Goal: Information Seeking & Learning: Find specific fact

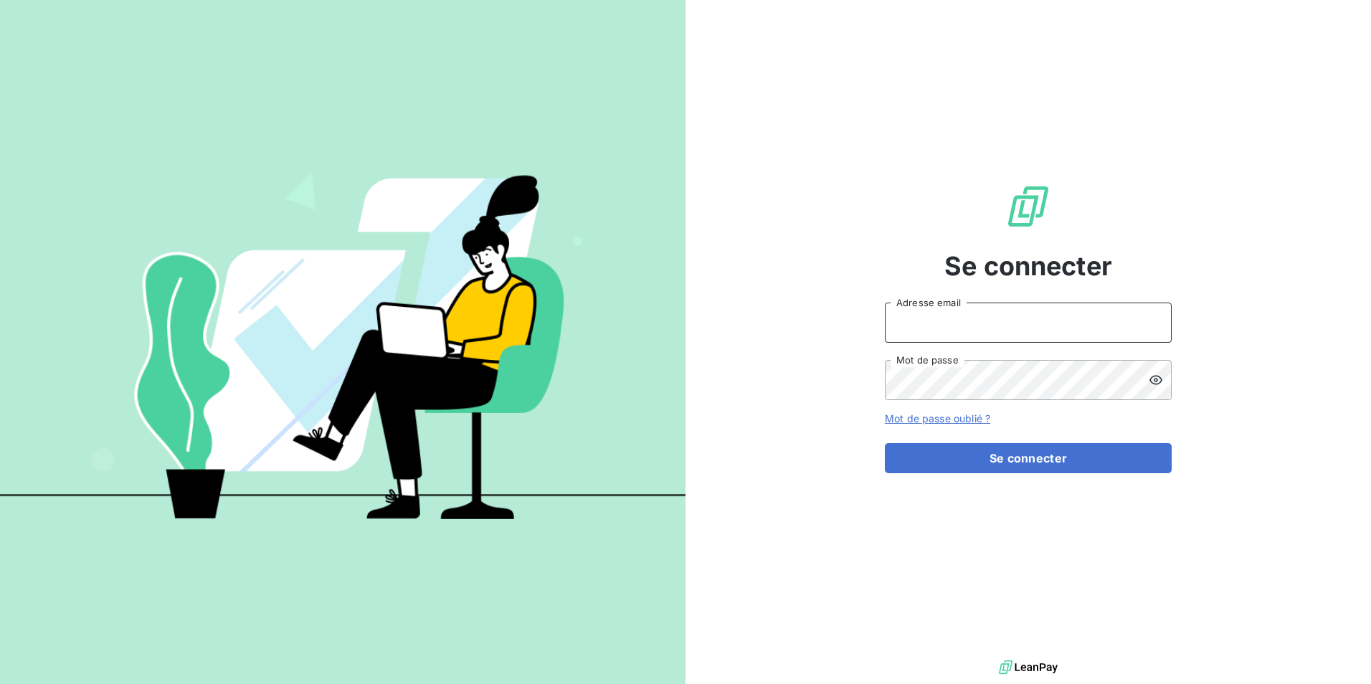
click at [1032, 318] on input "Adresse email" at bounding box center [1028, 323] width 287 height 40
click at [1278, 361] on div "Se connecter Adresse email Mot de passe Mot de passe oublié ? Se connecter" at bounding box center [1027, 328] width 685 height 657
click at [1027, 318] on input "Adresse email" at bounding box center [1028, 323] width 287 height 40
paste input "compta.client@groupelip.com"
type input "compta.client@groupelip.com"
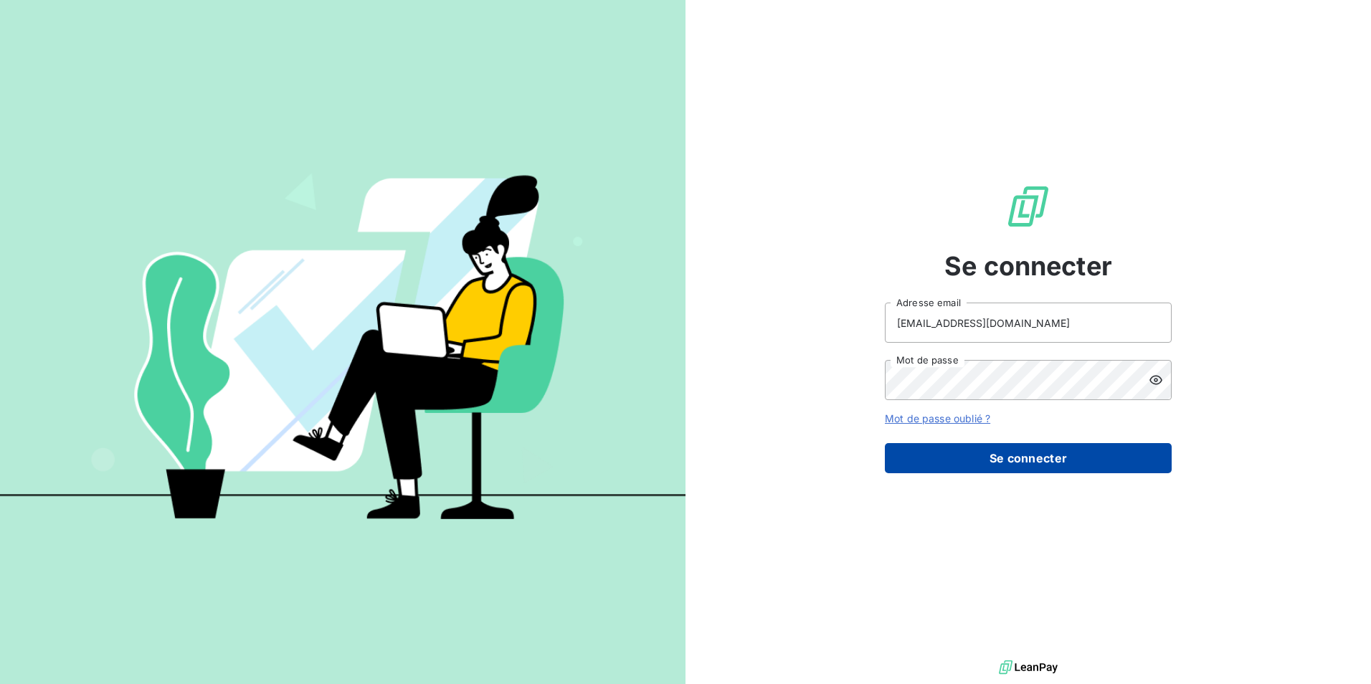
click at [972, 456] on button "Se connecter" at bounding box center [1028, 458] width 287 height 30
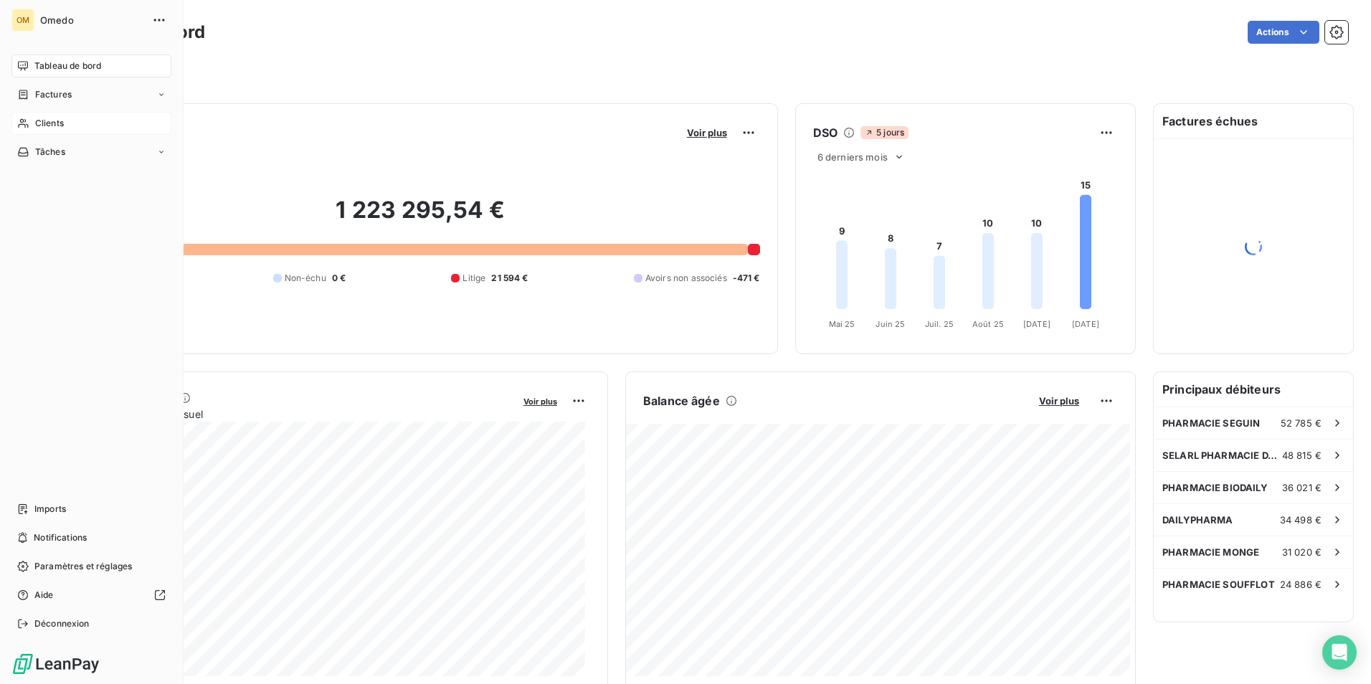
click at [34, 124] on div "Clients" at bounding box center [91, 123] width 160 height 23
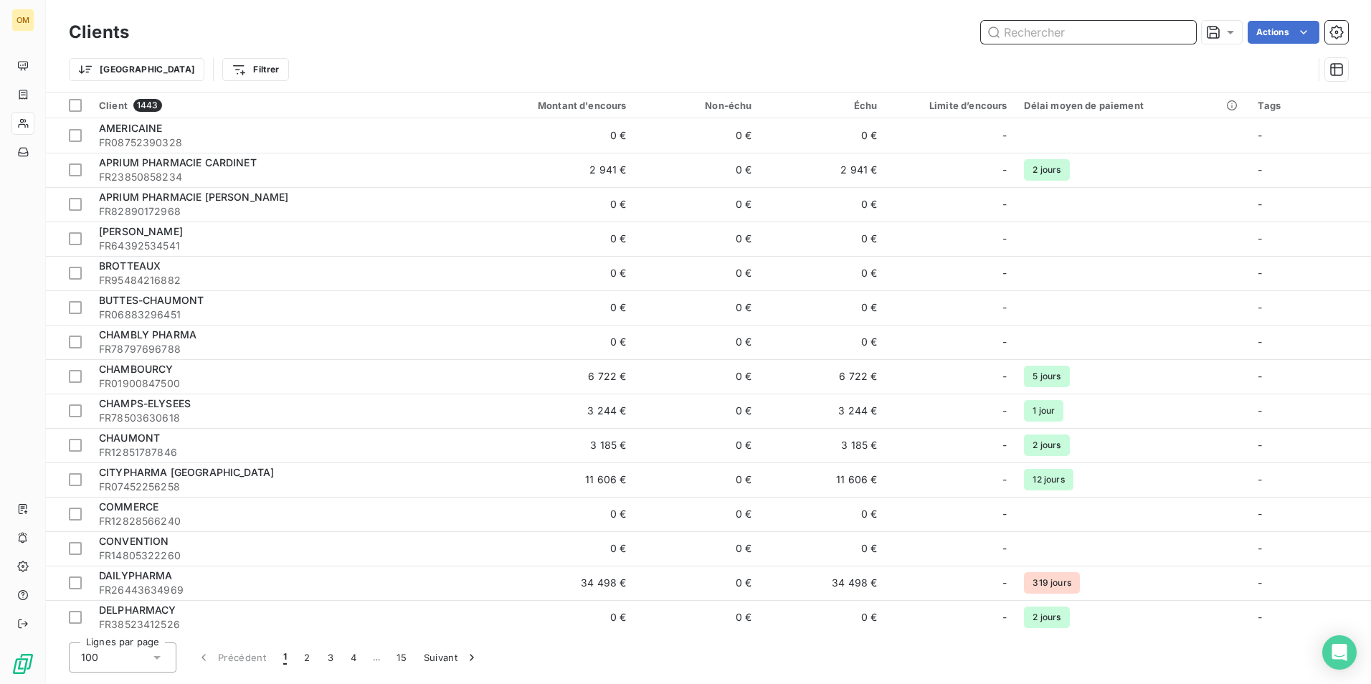
click at [1040, 34] on input "text" at bounding box center [1088, 32] width 215 height 23
paste input "C000293-2186"
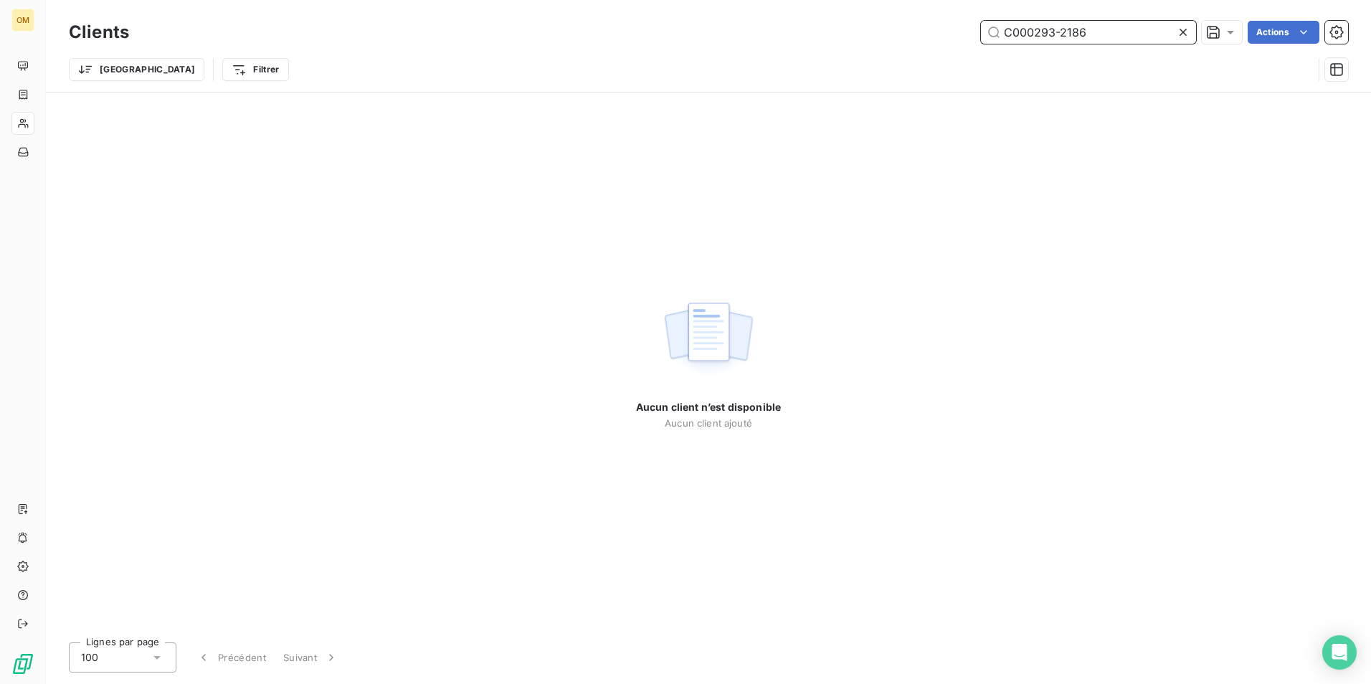
drag, startPoint x: 1061, startPoint y: 31, endPoint x: 964, endPoint y: 54, distance: 99.6
click at [964, 54] on div "Clients C000293-2186 Actions Trier Filtrer" at bounding box center [708, 54] width 1279 height 75
type input "2186"
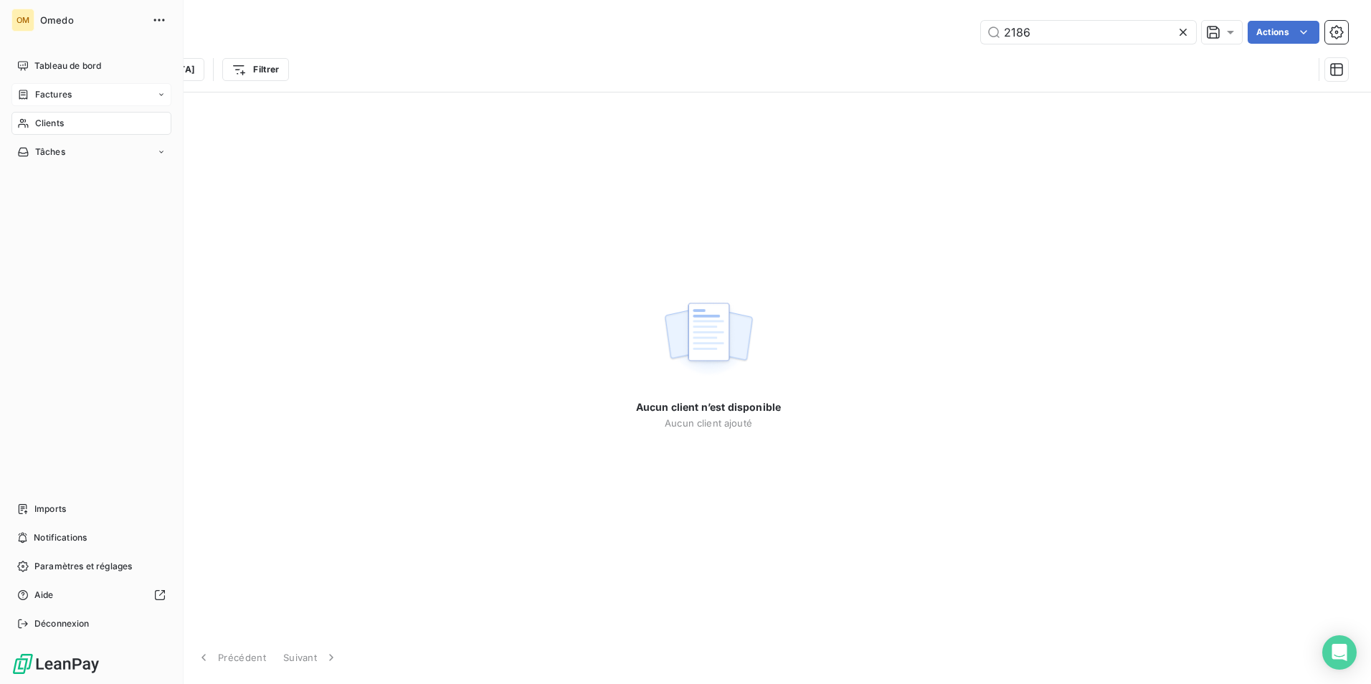
click at [49, 101] on div "Factures" at bounding box center [91, 94] width 160 height 23
click at [53, 125] on span "Factures" at bounding box center [52, 123] width 37 height 13
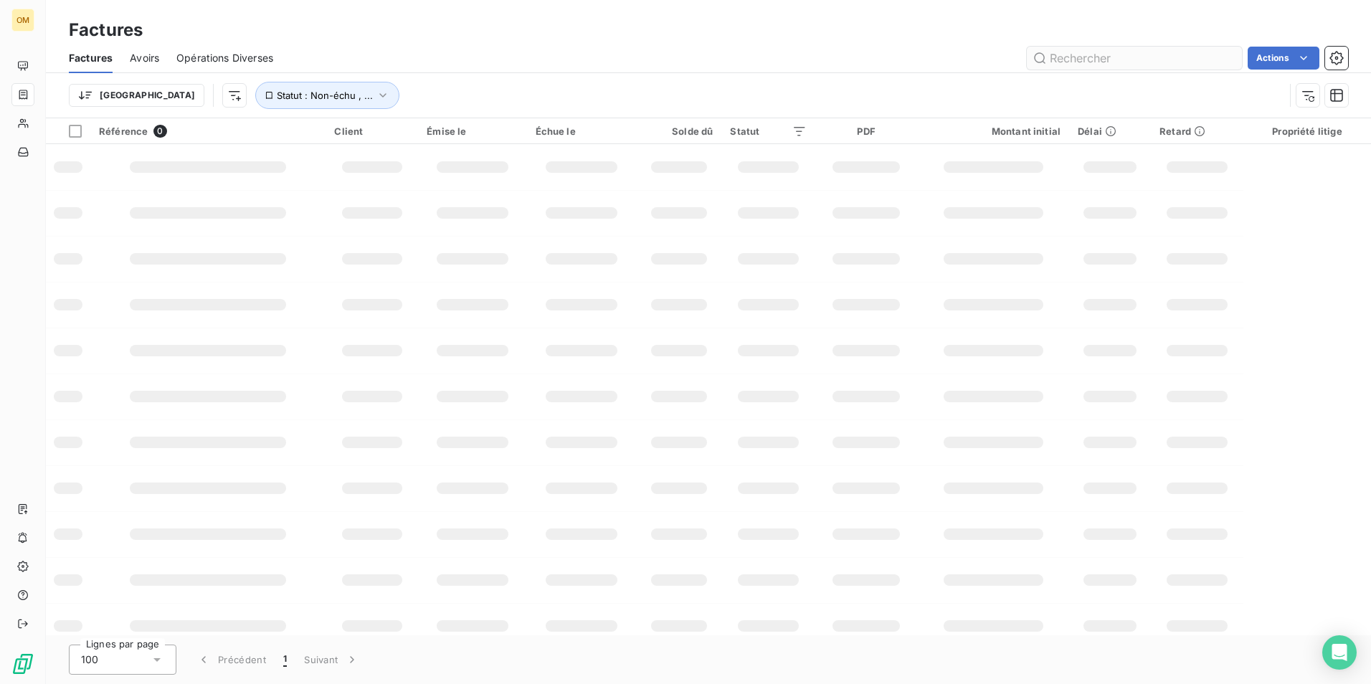
click at [1100, 51] on input "text" at bounding box center [1134, 58] width 215 height 23
type input "15761"
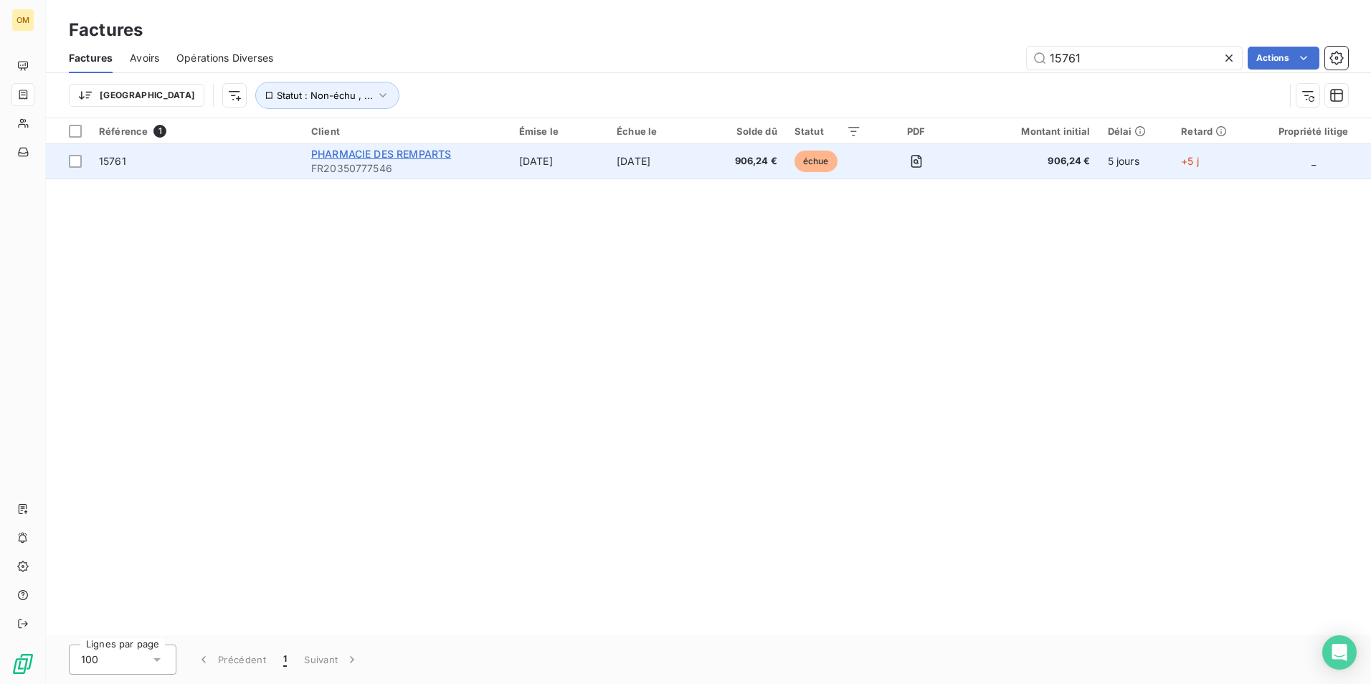
click at [334, 158] on span "PHARMACIE DES REMPARTS" at bounding box center [381, 154] width 140 height 12
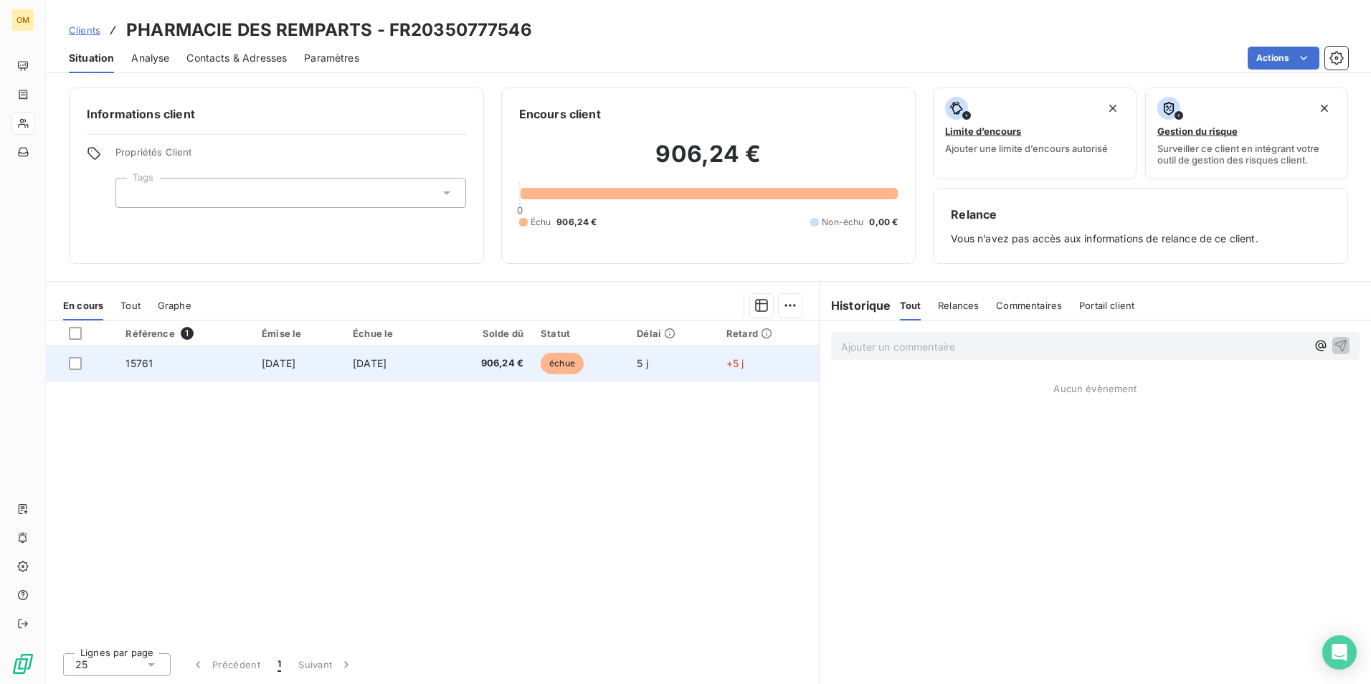
click at [264, 371] on td "[DATE]" at bounding box center [298, 363] width 91 height 34
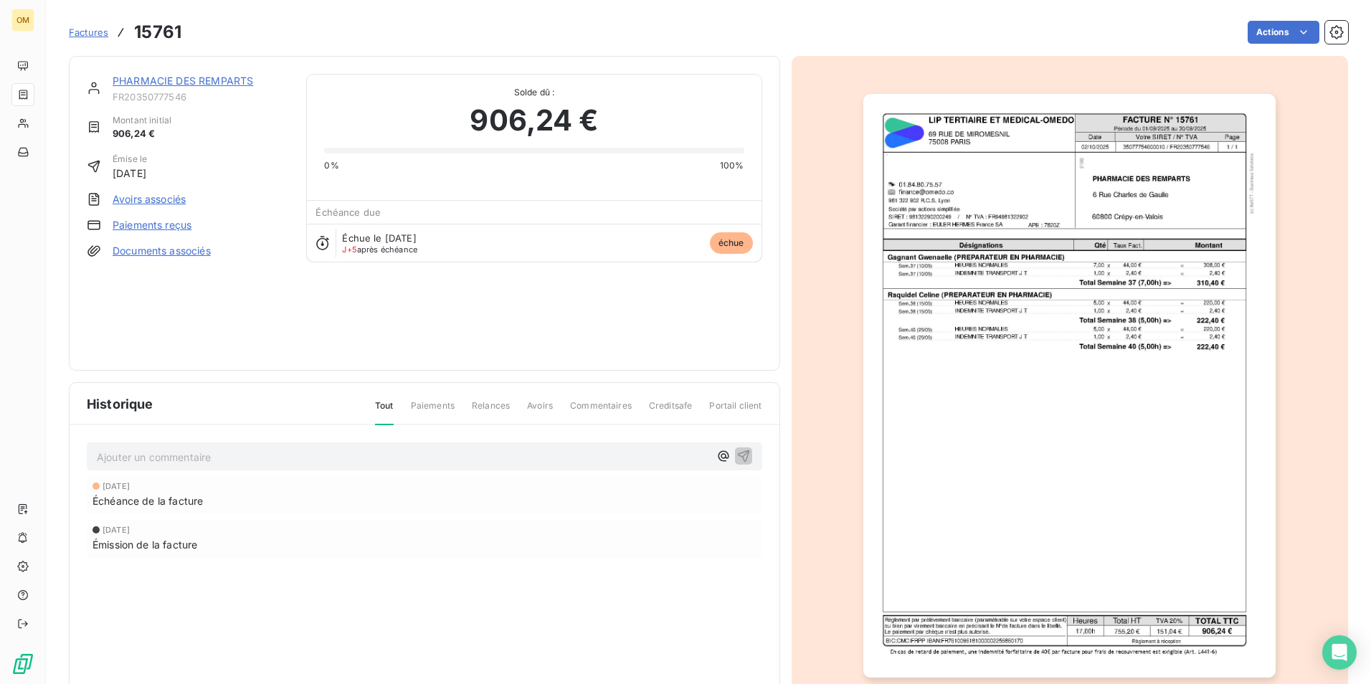
click at [1047, 270] on img "button" at bounding box center [1069, 386] width 412 height 584
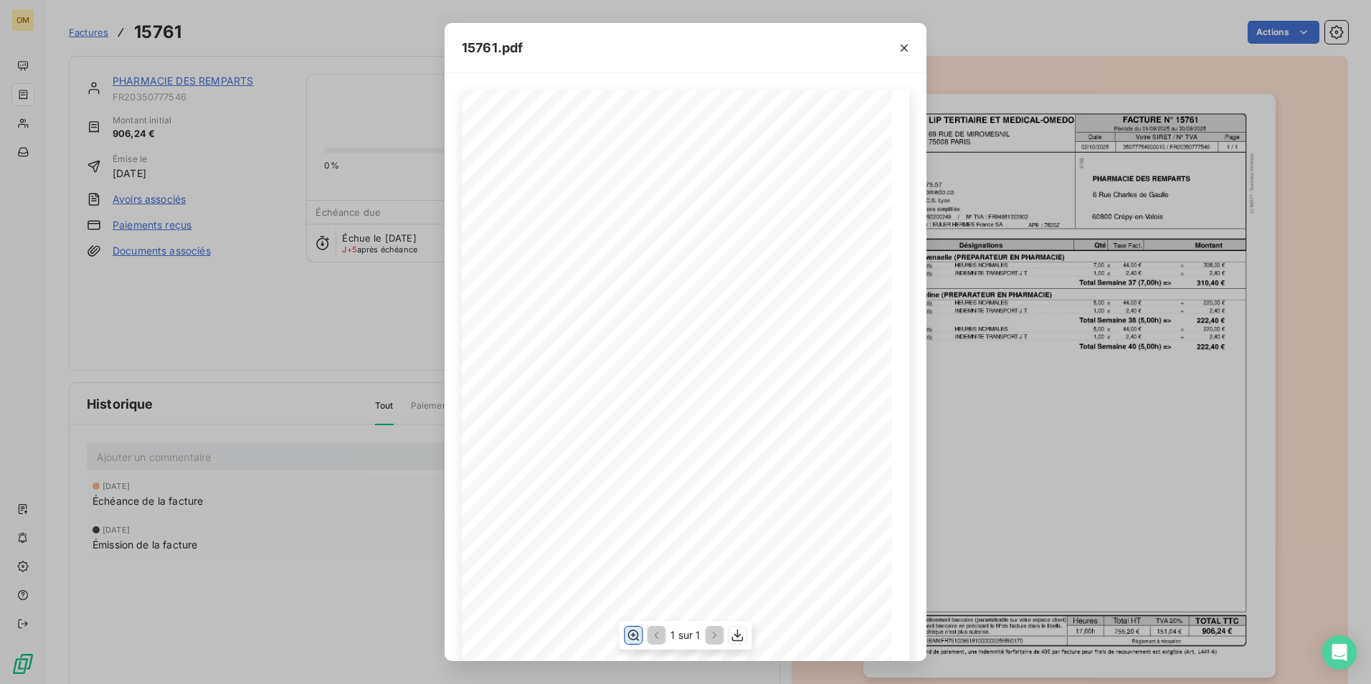
click at [634, 639] on icon "button" at bounding box center [633, 635] width 14 height 14
click at [732, 640] on icon "button" at bounding box center [737, 636] width 11 height 12
click at [1047, 304] on div "15761.pdf FACTURE N° 15761 69 RUE DE MIROMESNIL 75008 PARIS LIP TERTIAIRE ET ME…" at bounding box center [685, 342] width 1371 height 684
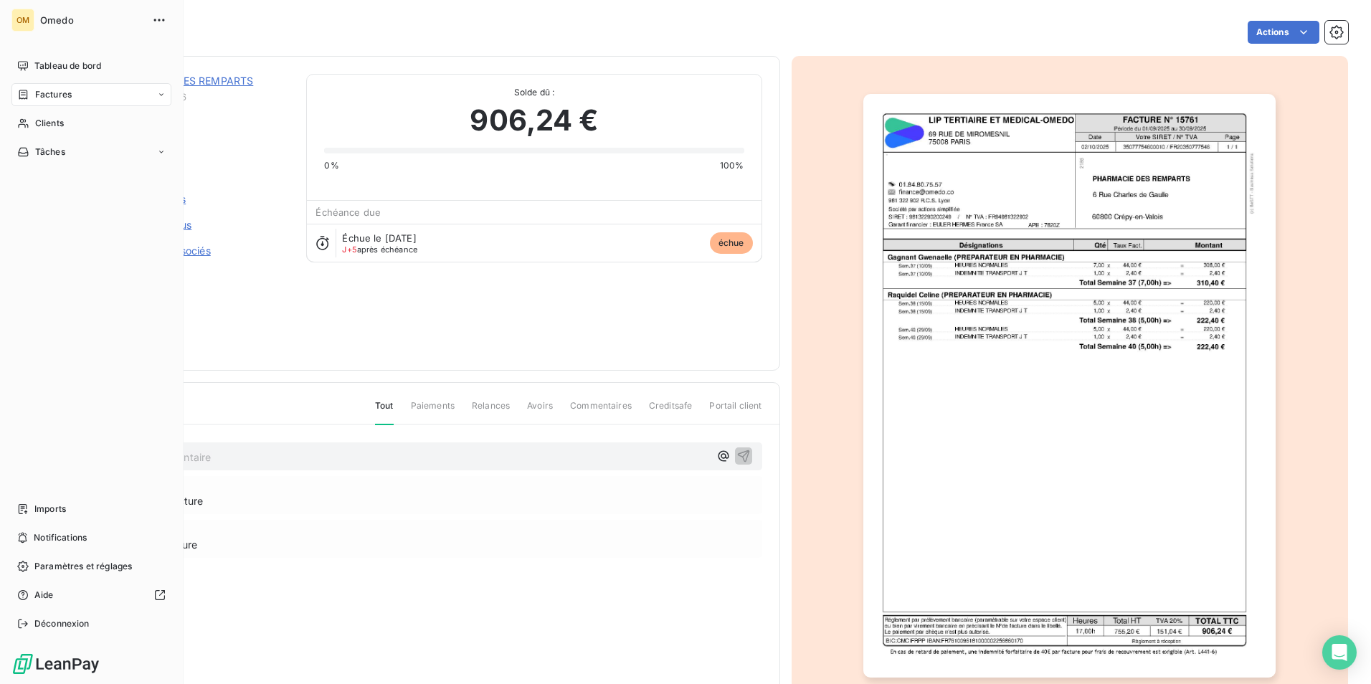
click at [54, 94] on span "Factures" at bounding box center [53, 94] width 37 height 13
click at [58, 125] on span "Factures" at bounding box center [52, 123] width 37 height 13
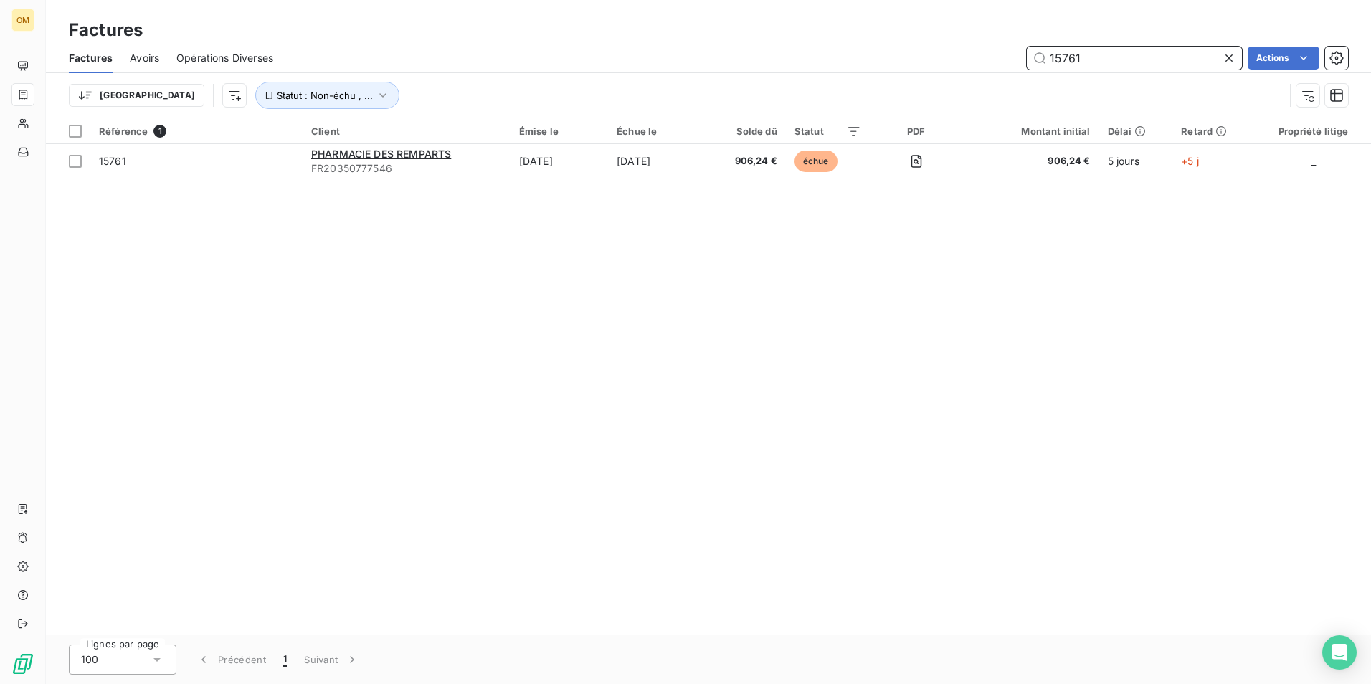
drag, startPoint x: 1116, startPoint y: 52, endPoint x: 1028, endPoint y: 69, distance: 89.9
click at [1028, 69] on input "15761" at bounding box center [1134, 58] width 215 height 23
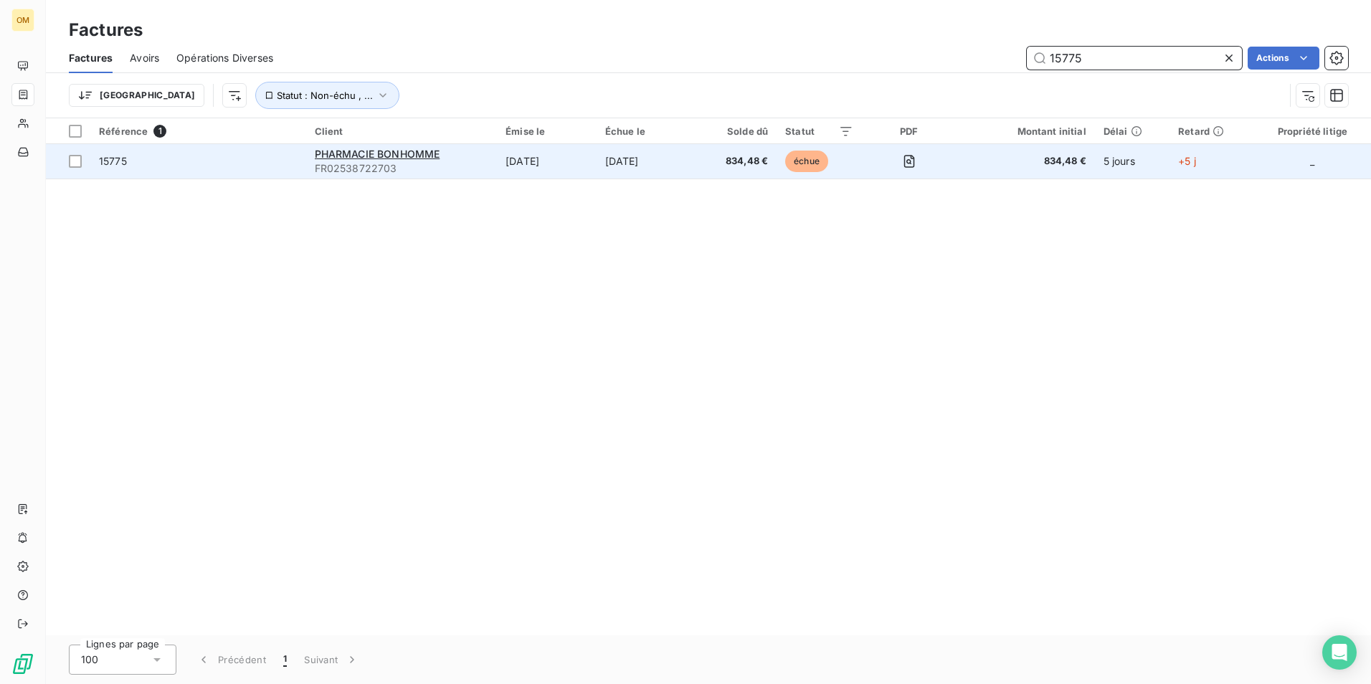
type input "15775"
click at [483, 169] on span "FR02538722703" at bounding box center [402, 168] width 174 height 14
click at [373, 155] on span "PHARMACIE BONHOMME" at bounding box center [377, 154] width 125 height 12
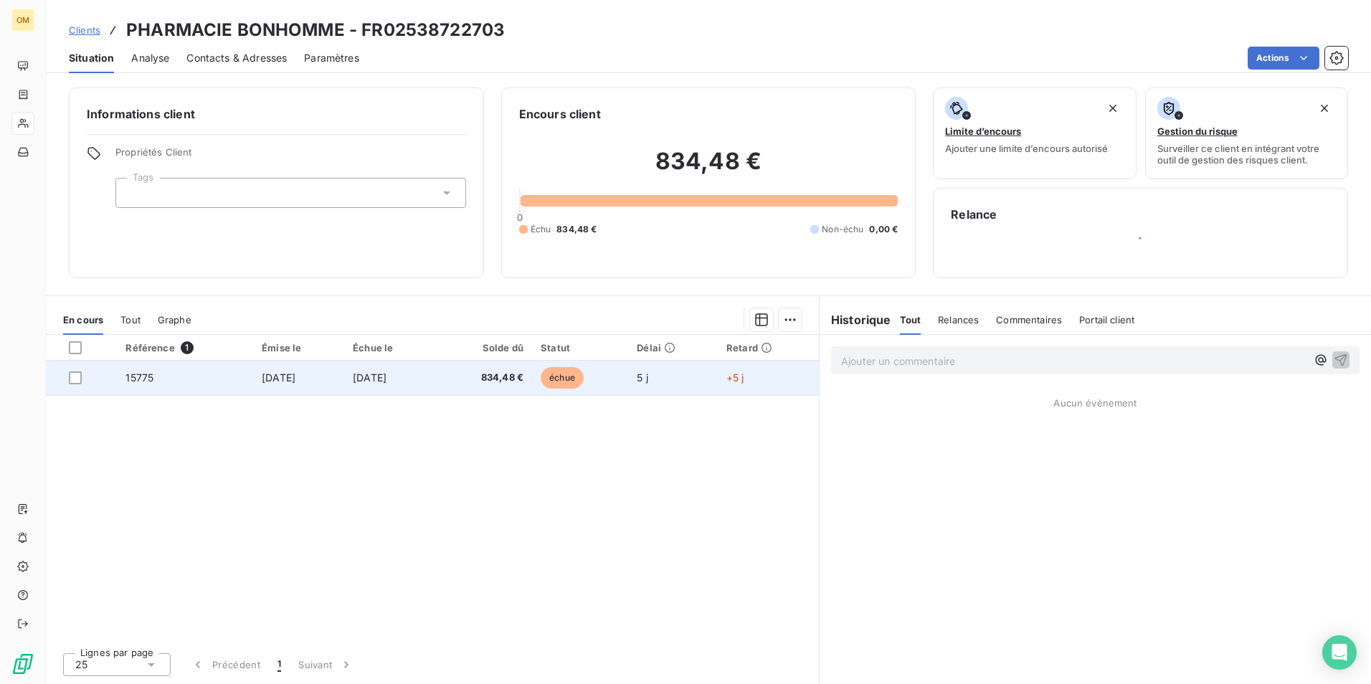
click at [262, 383] on span "[DATE]" at bounding box center [279, 377] width 34 height 12
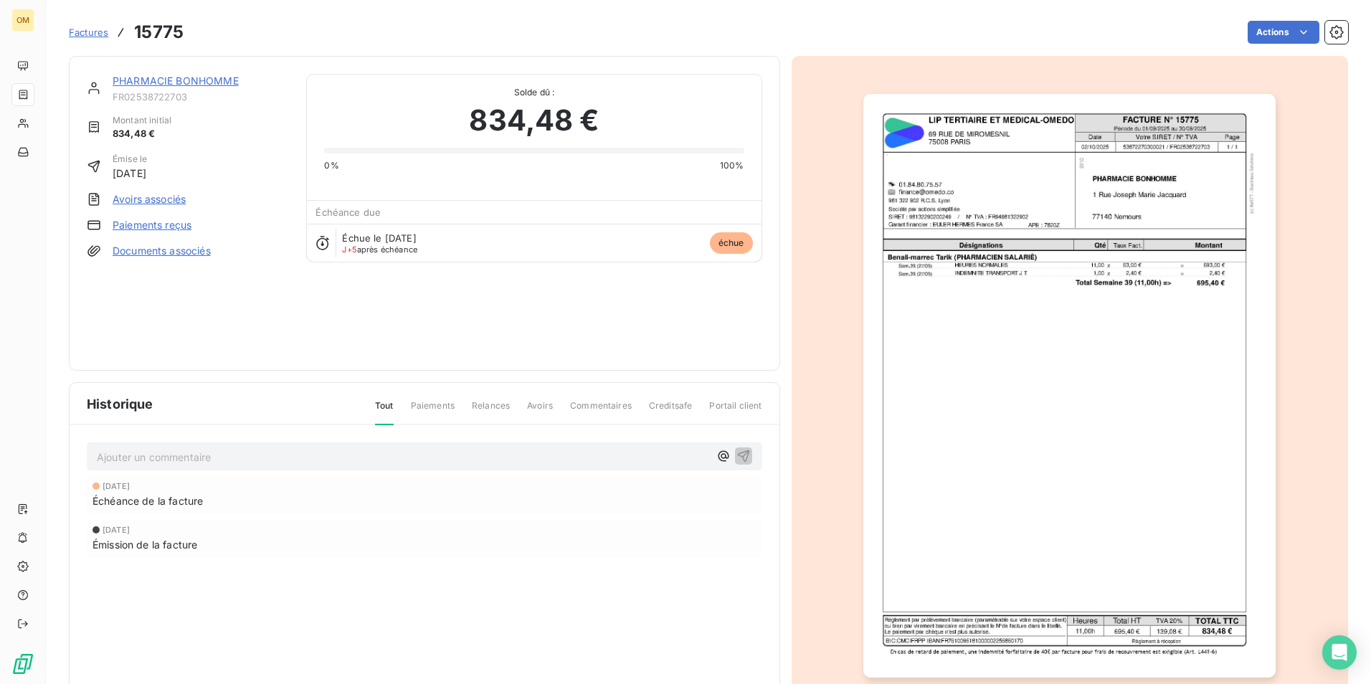
click at [1095, 319] on img "button" at bounding box center [1069, 386] width 412 height 584
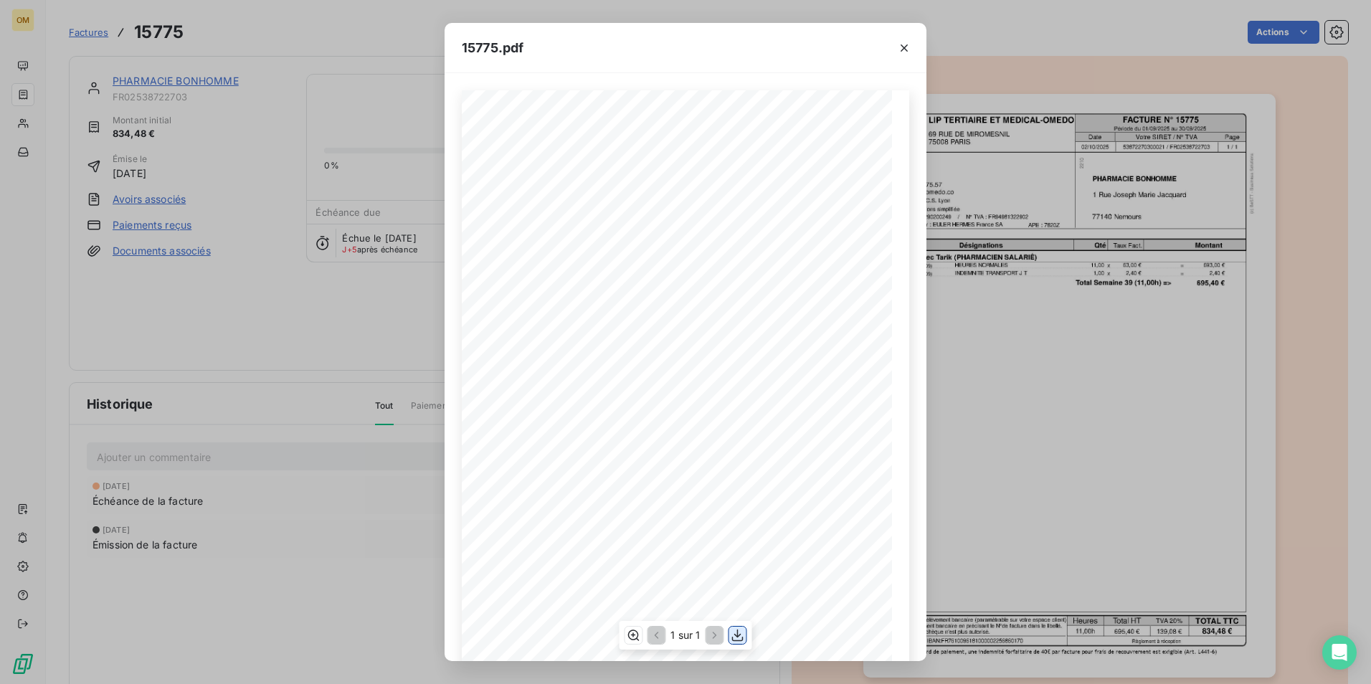
click at [742, 634] on icon "button" at bounding box center [738, 635] width 14 height 14
click at [901, 42] on icon "button" at bounding box center [904, 48] width 14 height 14
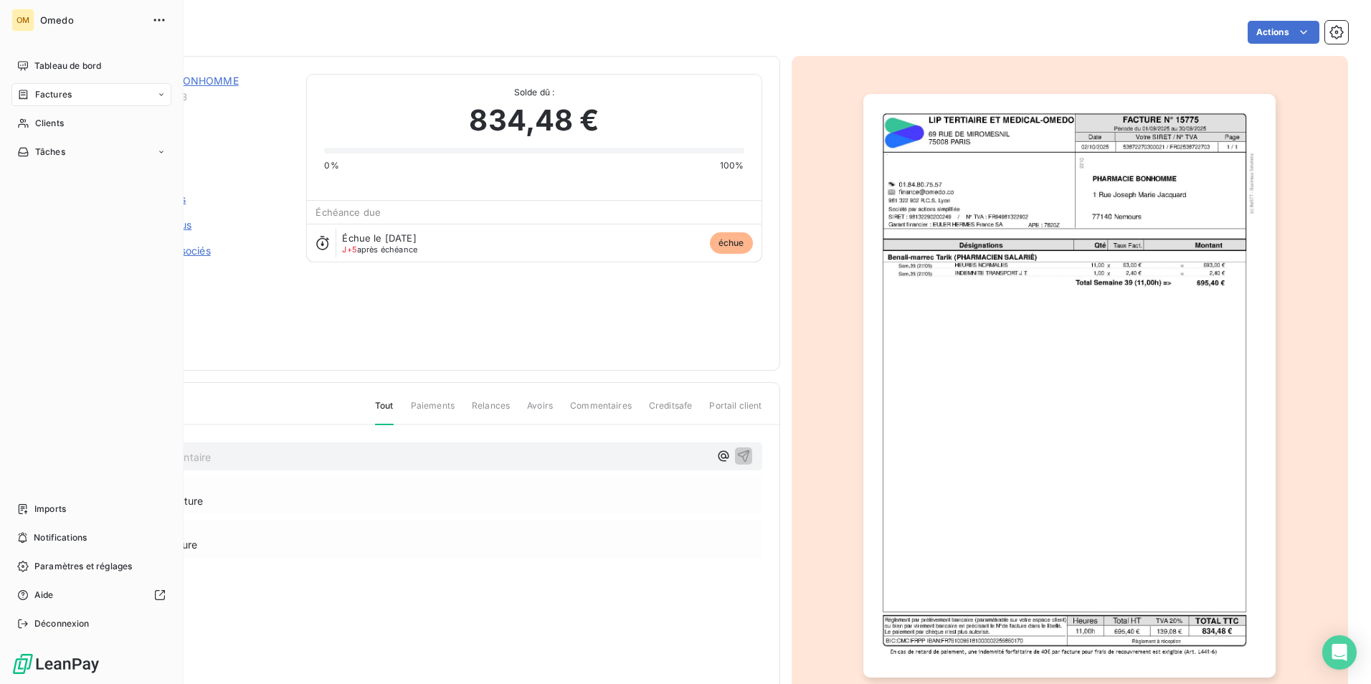
click at [30, 97] on div "Factures" at bounding box center [44, 94] width 54 height 13
click at [56, 117] on span "Factures" at bounding box center [52, 123] width 37 height 13
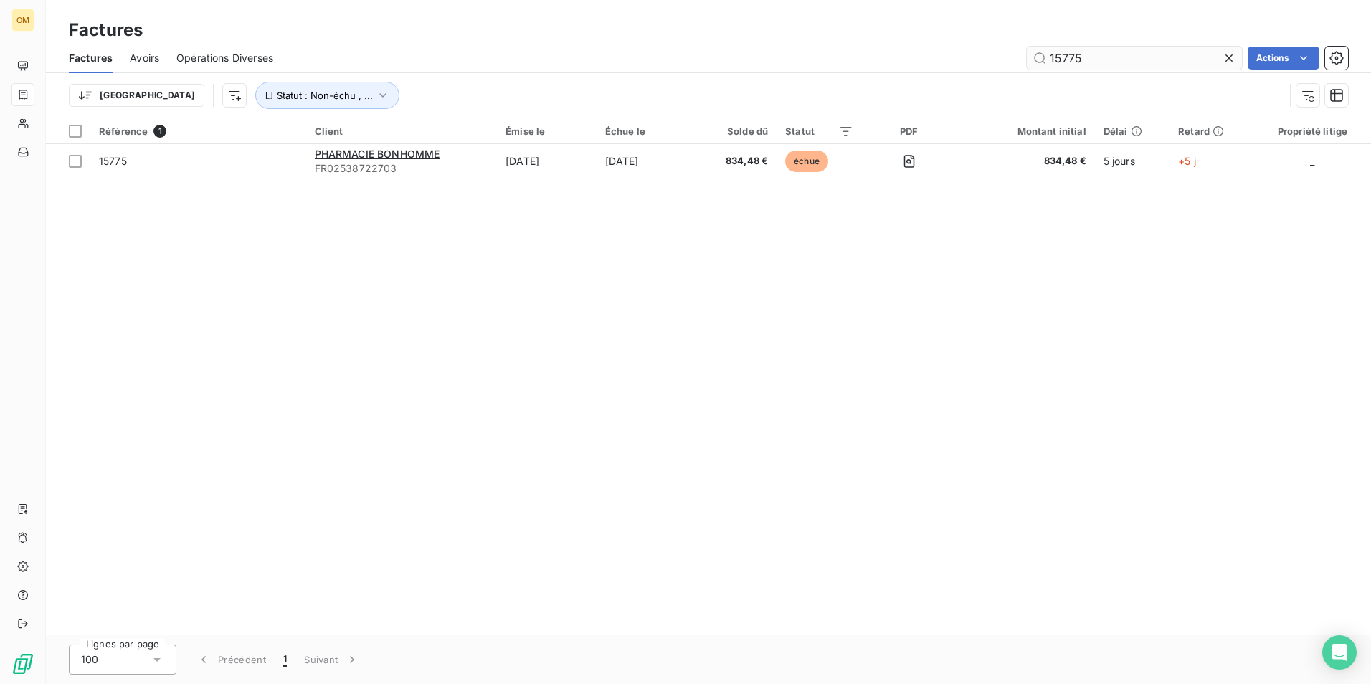
drag, startPoint x: 1097, startPoint y: 55, endPoint x: 1038, endPoint y: 62, distance: 59.1
click at [1038, 62] on input "15775" at bounding box center [1134, 58] width 215 height 23
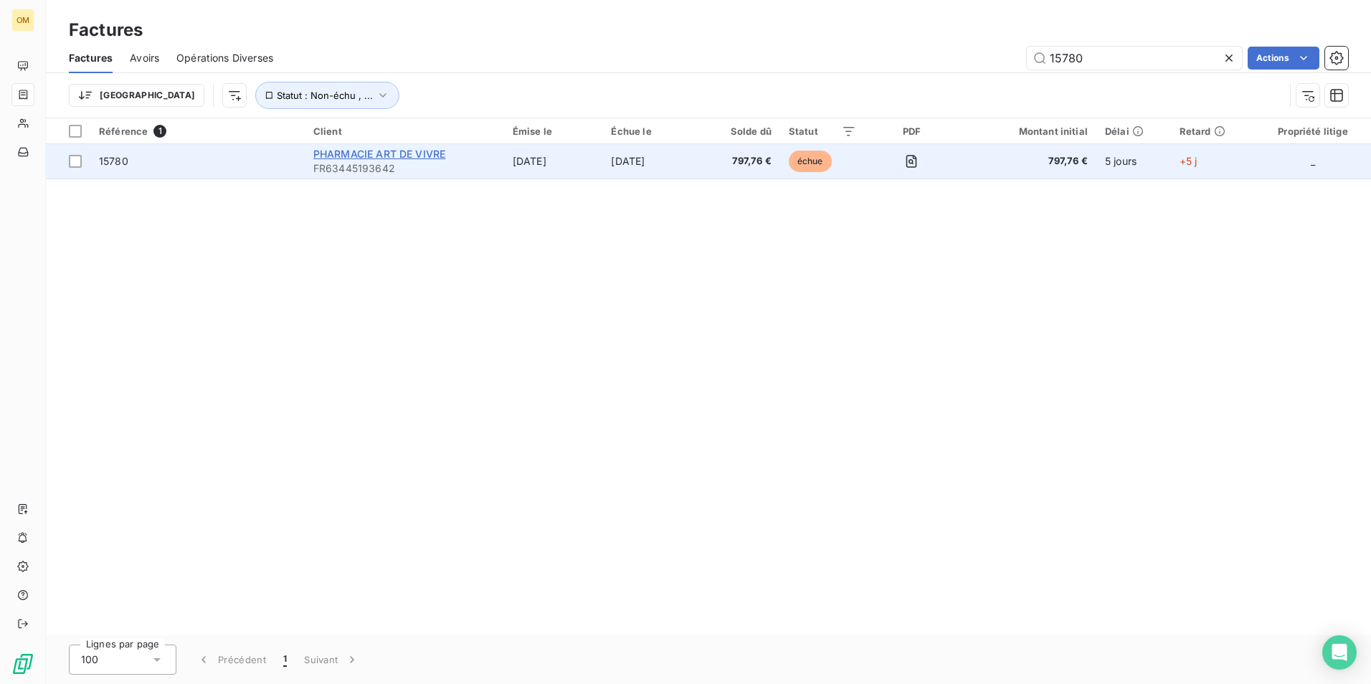
type input "15780"
click at [389, 148] on span "PHARMACIE ART DE VIVRE" at bounding box center [379, 154] width 132 height 12
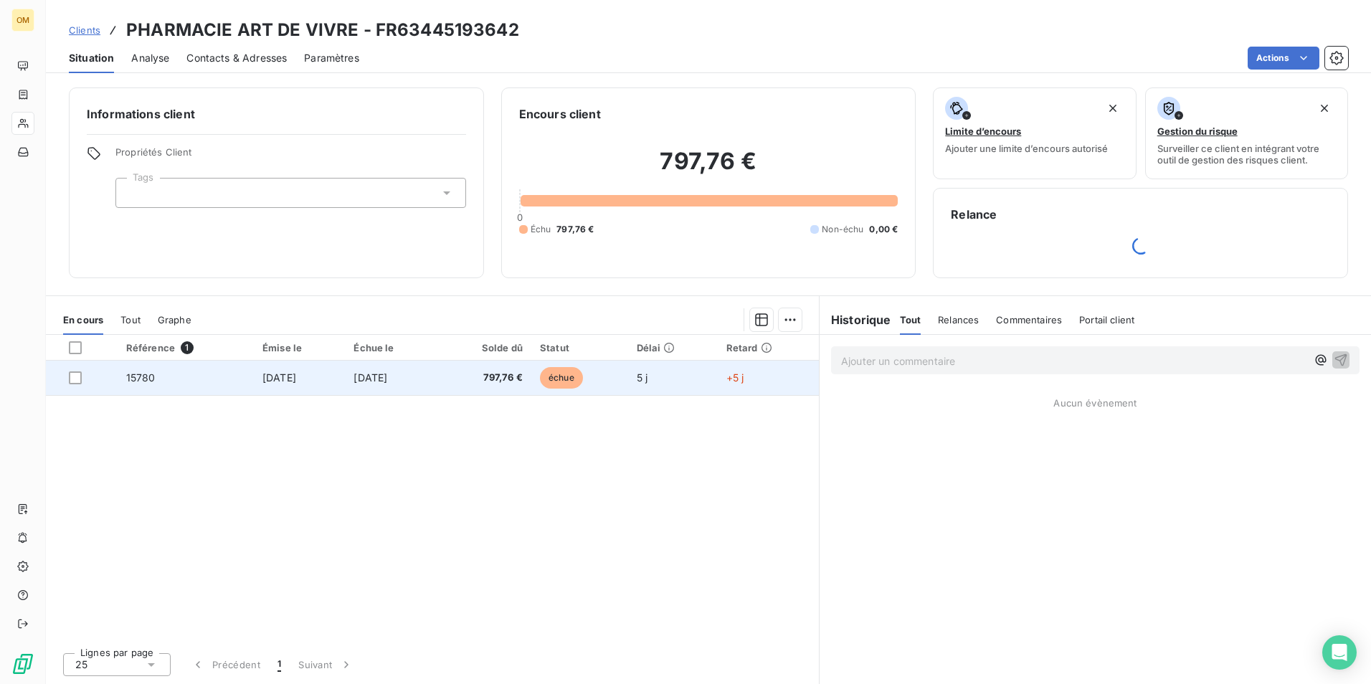
click at [405, 384] on td "[DATE]" at bounding box center [391, 378] width 92 height 34
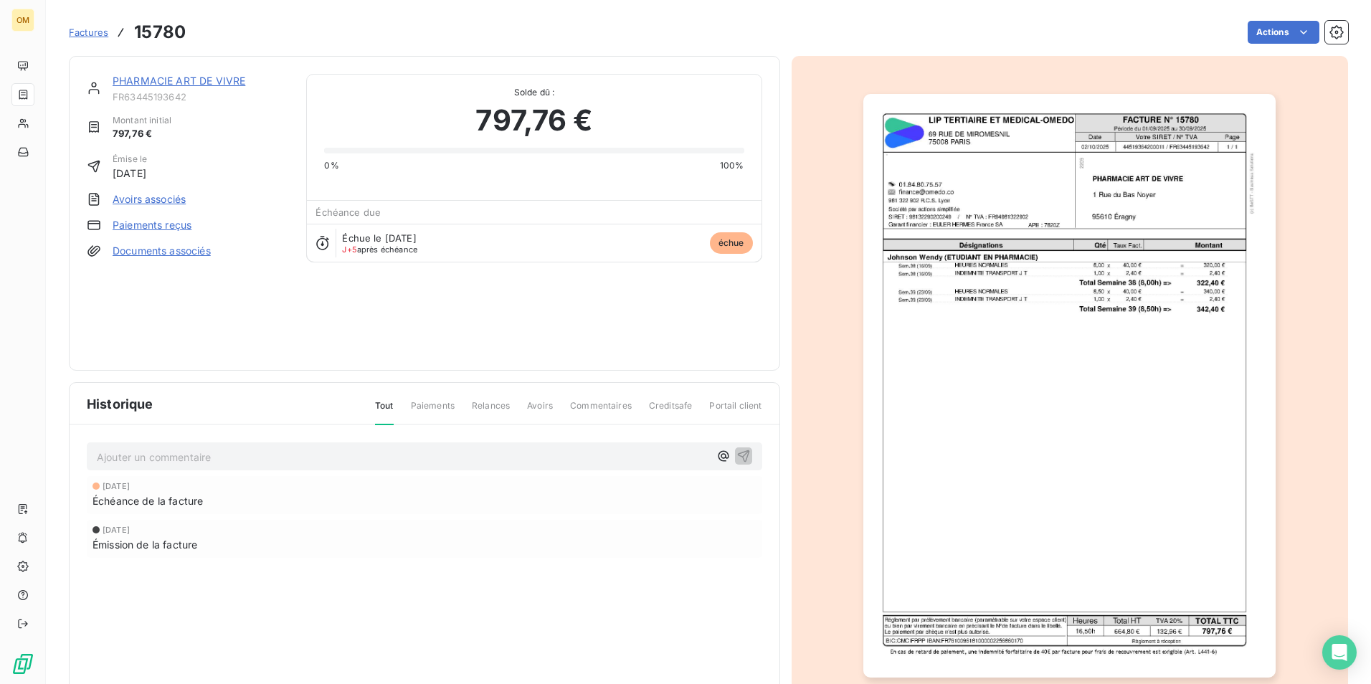
click at [1146, 295] on img "button" at bounding box center [1069, 386] width 412 height 584
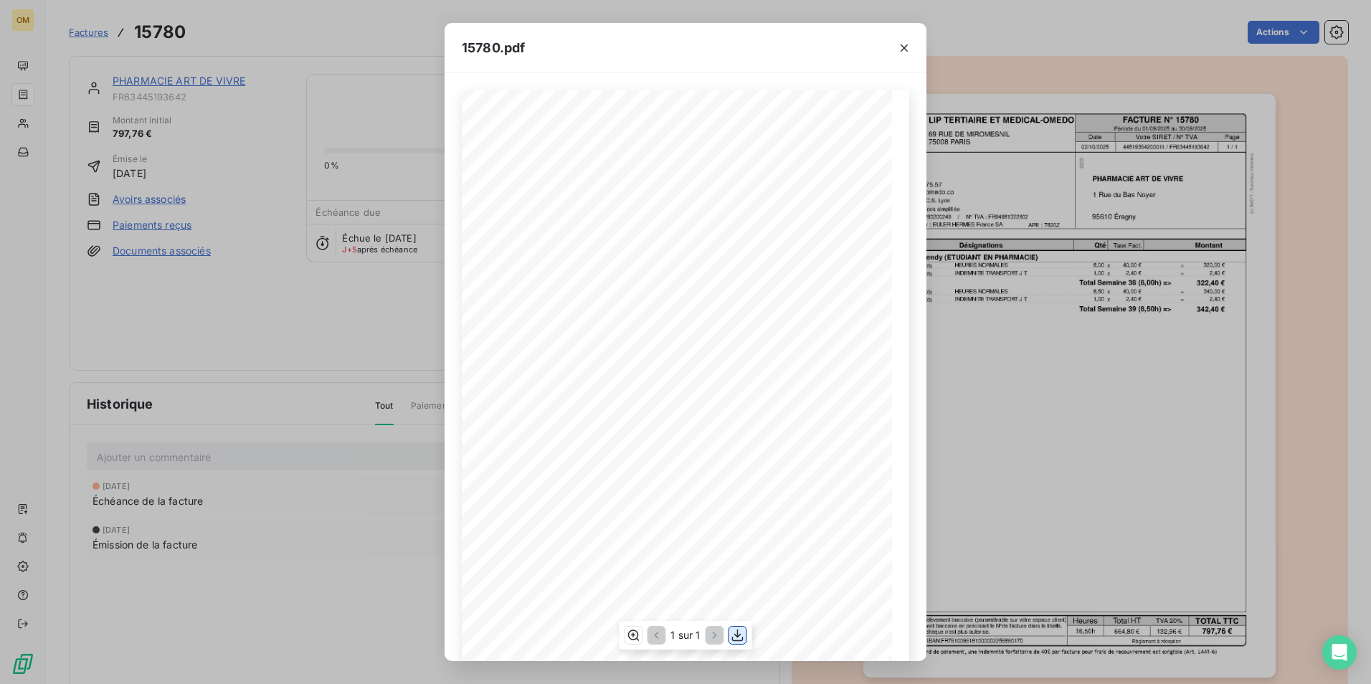
click at [733, 636] on icon "button" at bounding box center [738, 635] width 14 height 14
click at [895, 48] on button "button" at bounding box center [904, 48] width 23 height 23
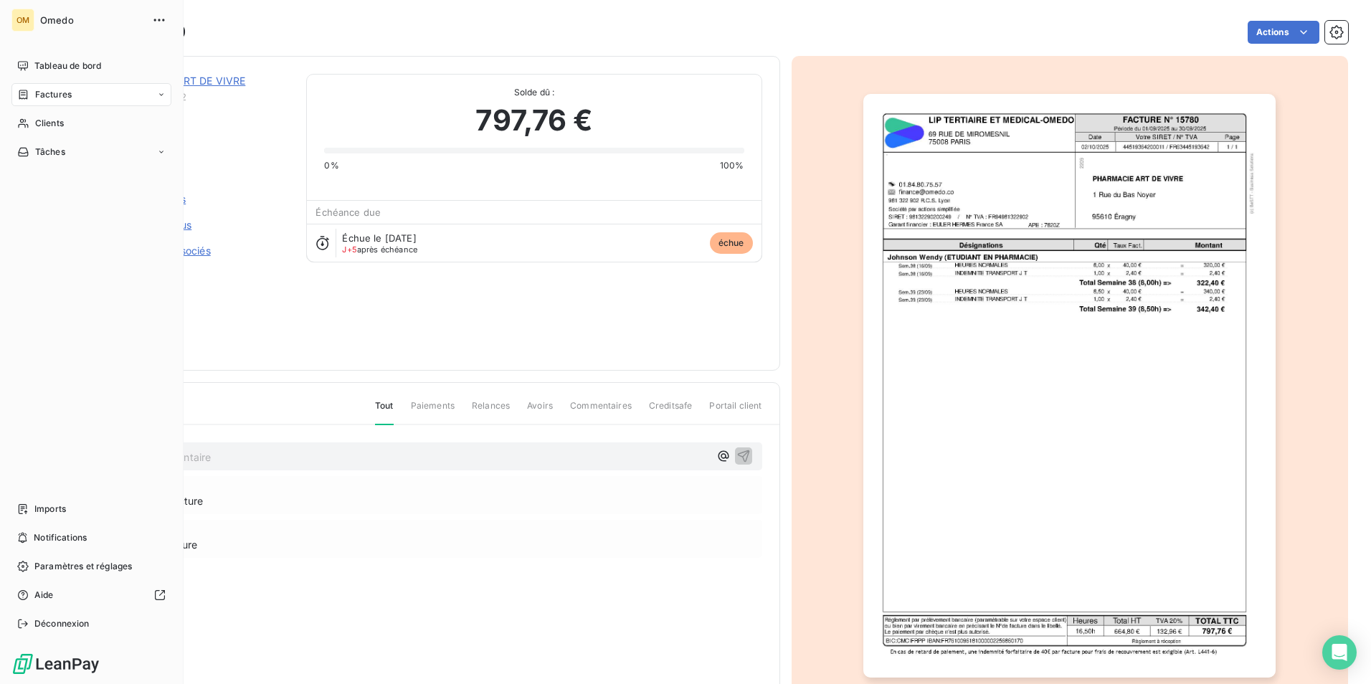
click at [65, 90] on span "Factures" at bounding box center [53, 94] width 37 height 13
click at [71, 130] on div "Factures" at bounding box center [100, 123] width 143 height 23
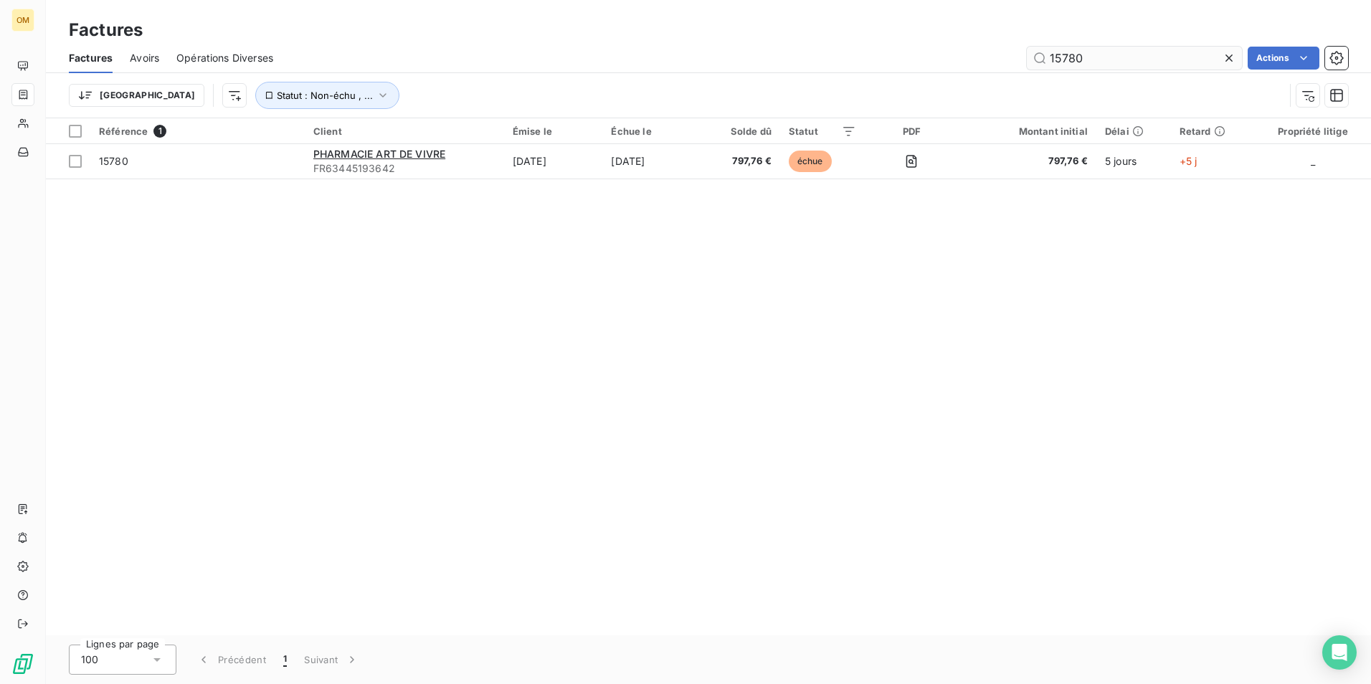
drag, startPoint x: 1123, startPoint y: 60, endPoint x: 1033, endPoint y: 64, distance: 89.7
click at [1033, 64] on input "15780" at bounding box center [1134, 58] width 215 height 23
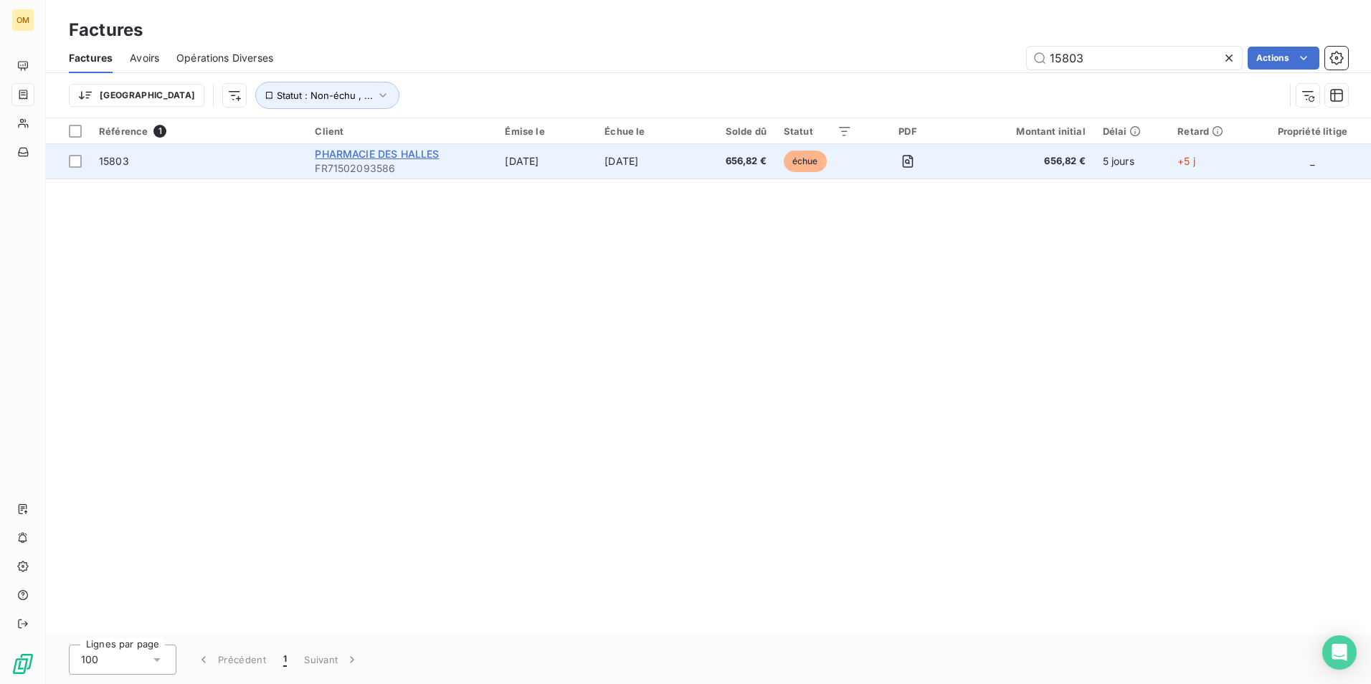
type input "15803"
click at [397, 153] on span "PHARMACIE DES HALLES" at bounding box center [377, 154] width 124 height 12
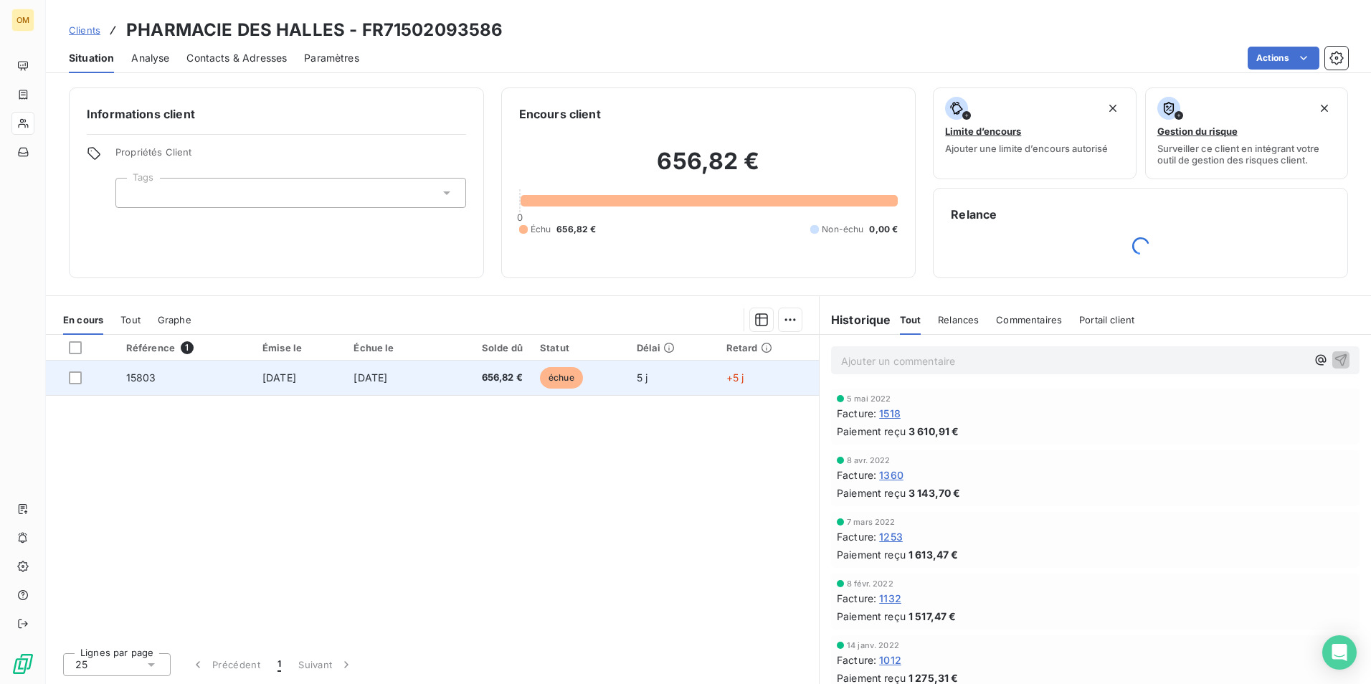
click at [328, 379] on td "[DATE]" at bounding box center [299, 378] width 91 height 34
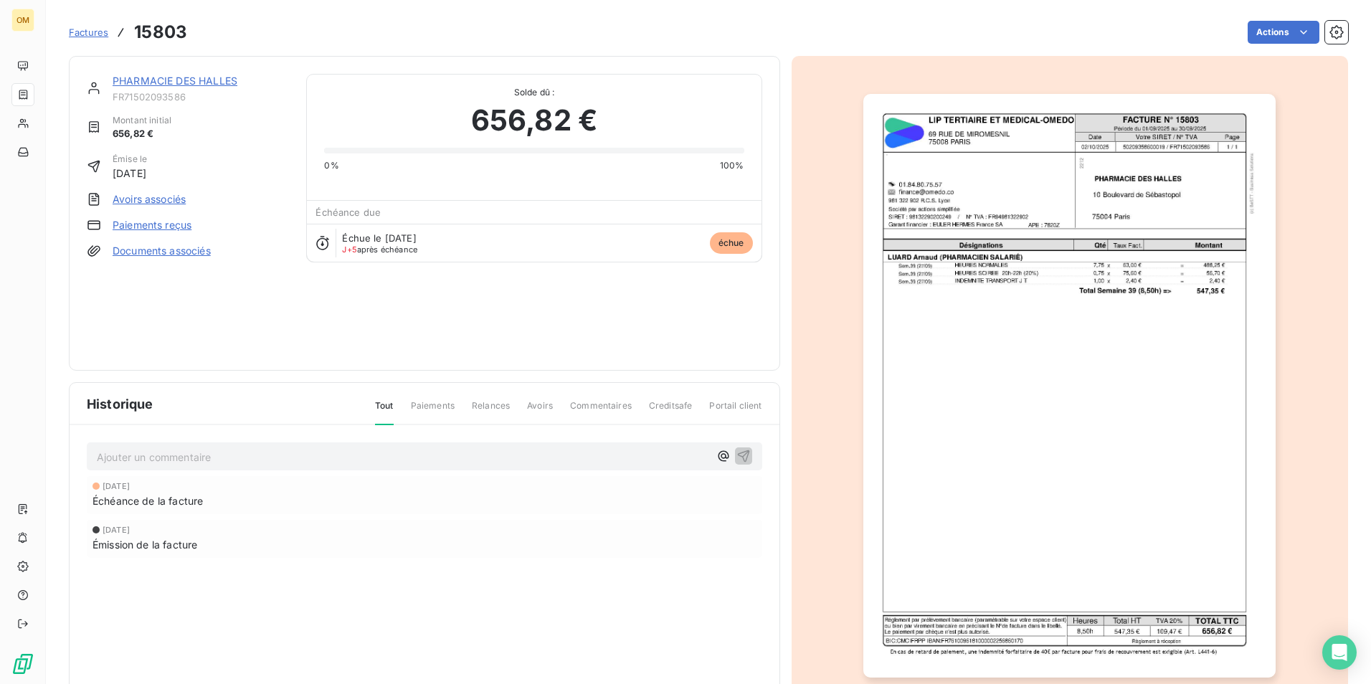
click at [1001, 257] on img "button" at bounding box center [1069, 386] width 412 height 584
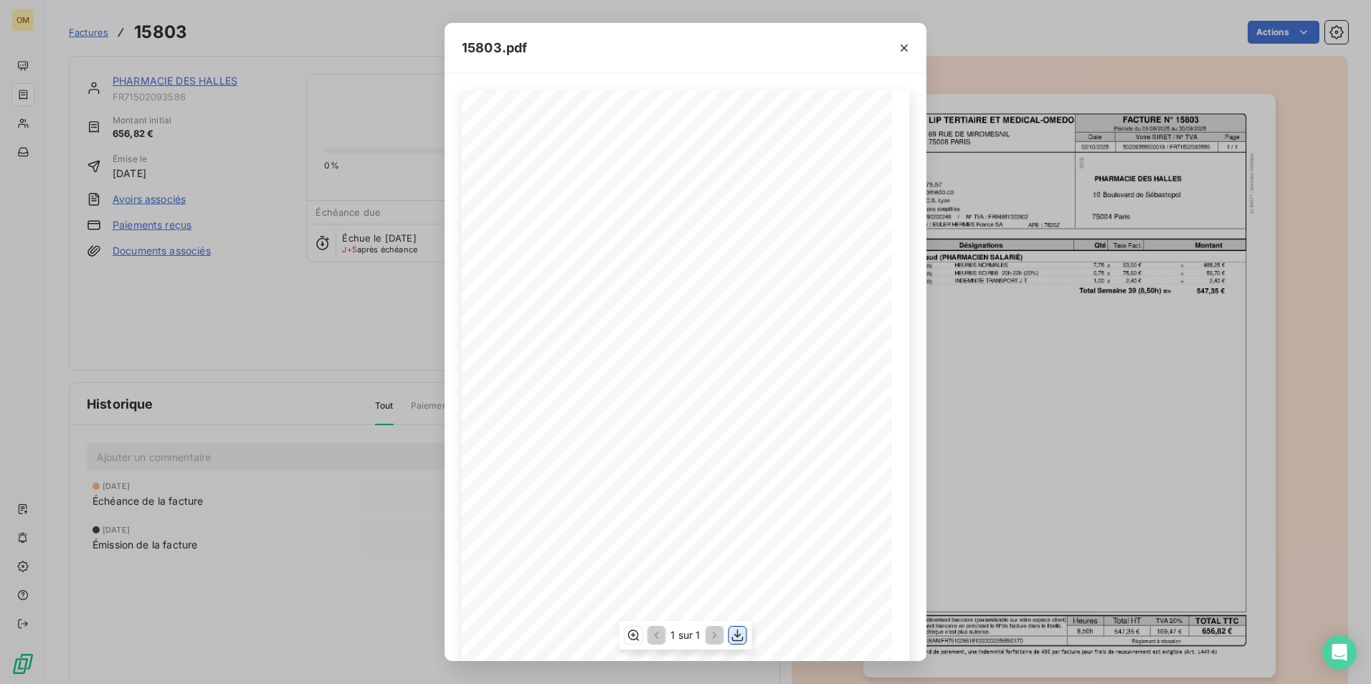
click at [736, 632] on icon "button" at bounding box center [738, 635] width 14 height 14
drag, startPoint x: 897, startPoint y: 49, endPoint x: 880, endPoint y: 45, distance: 17.0
click at [898, 49] on icon "button" at bounding box center [904, 48] width 14 height 14
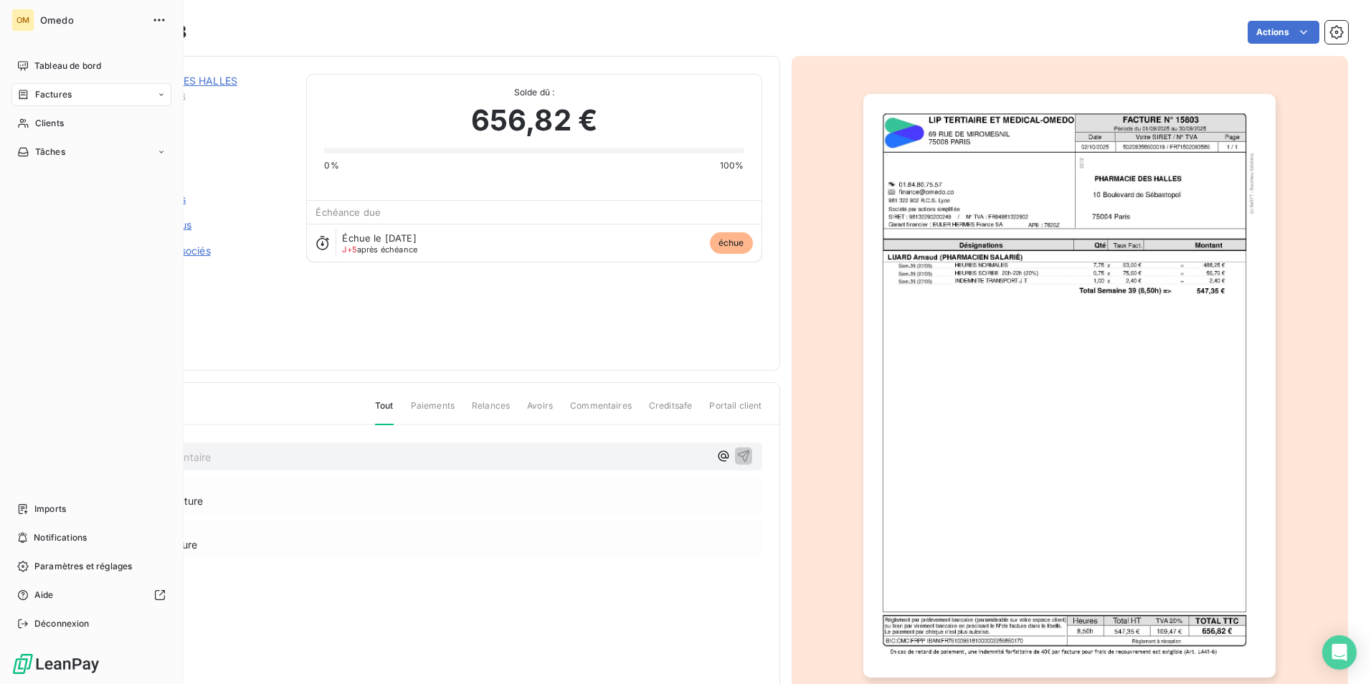
click at [34, 101] on div "Factures" at bounding box center [91, 94] width 160 height 23
click at [62, 128] on span "Factures" at bounding box center [52, 123] width 37 height 13
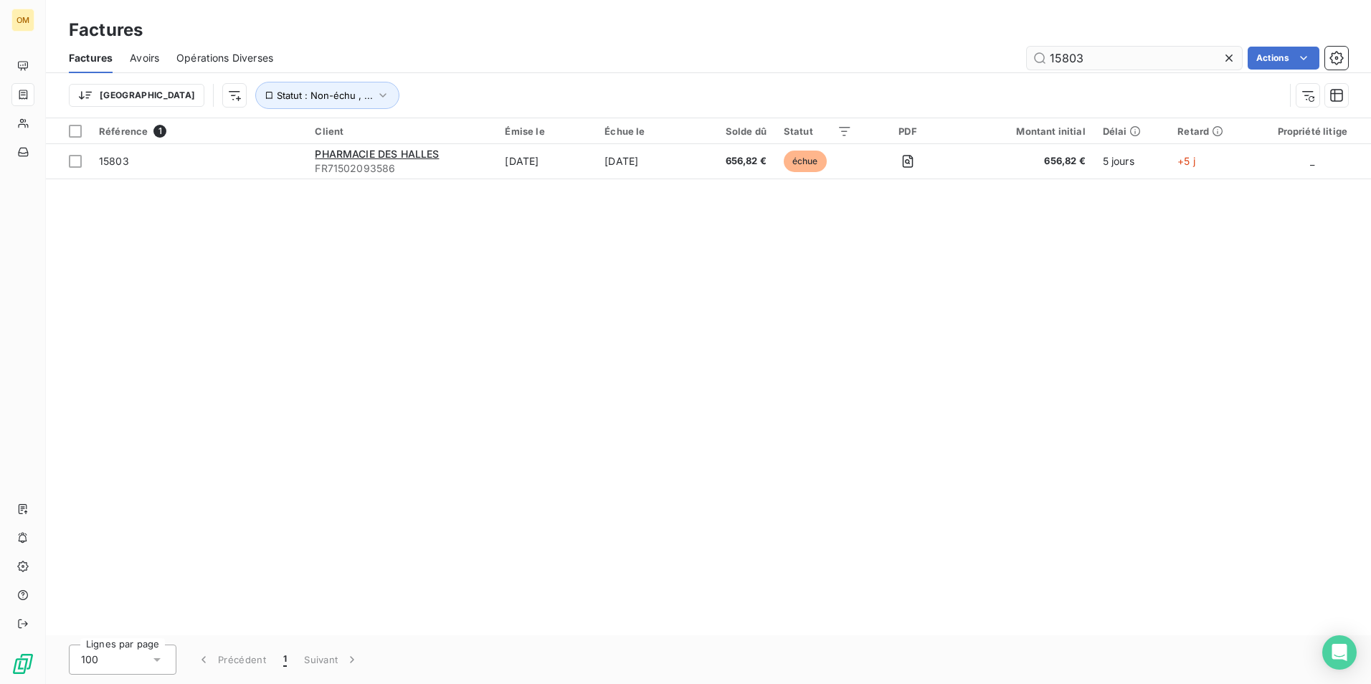
drag, startPoint x: 1101, startPoint y: 51, endPoint x: 1032, endPoint y: 62, distance: 70.5
click at [1032, 62] on input "15803" at bounding box center [1134, 58] width 215 height 23
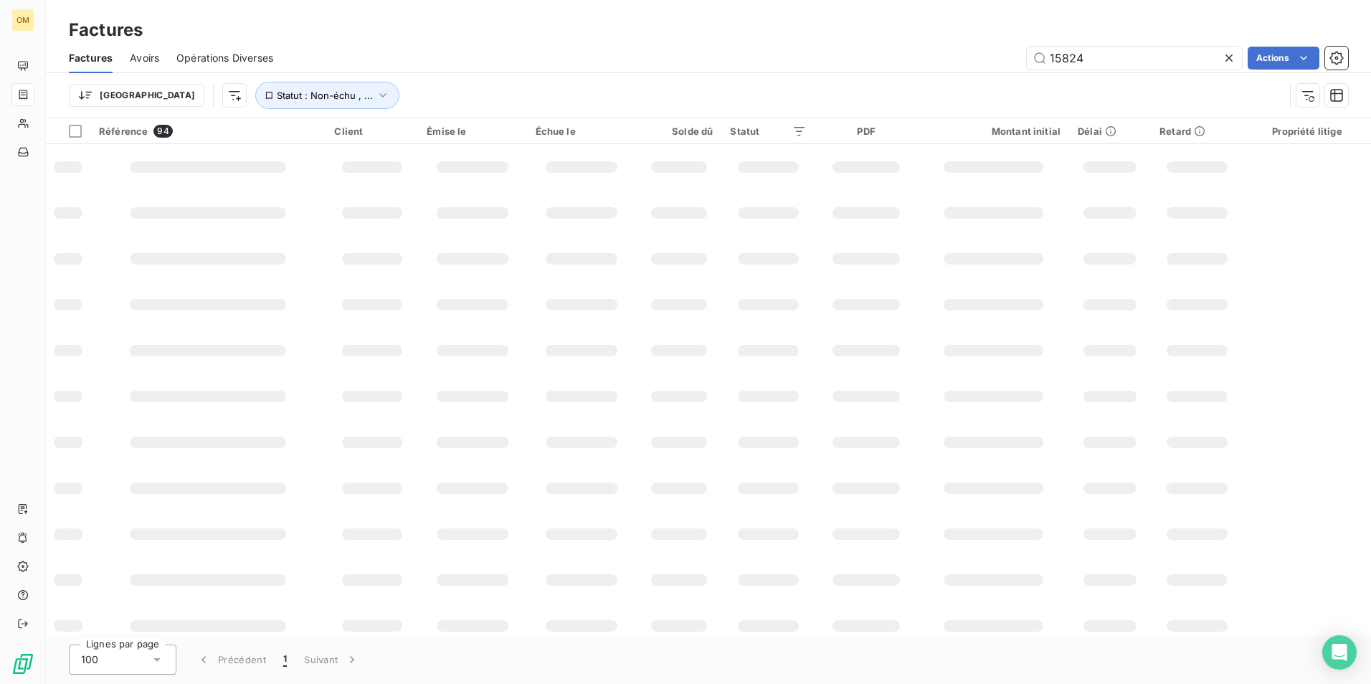
type input "15824"
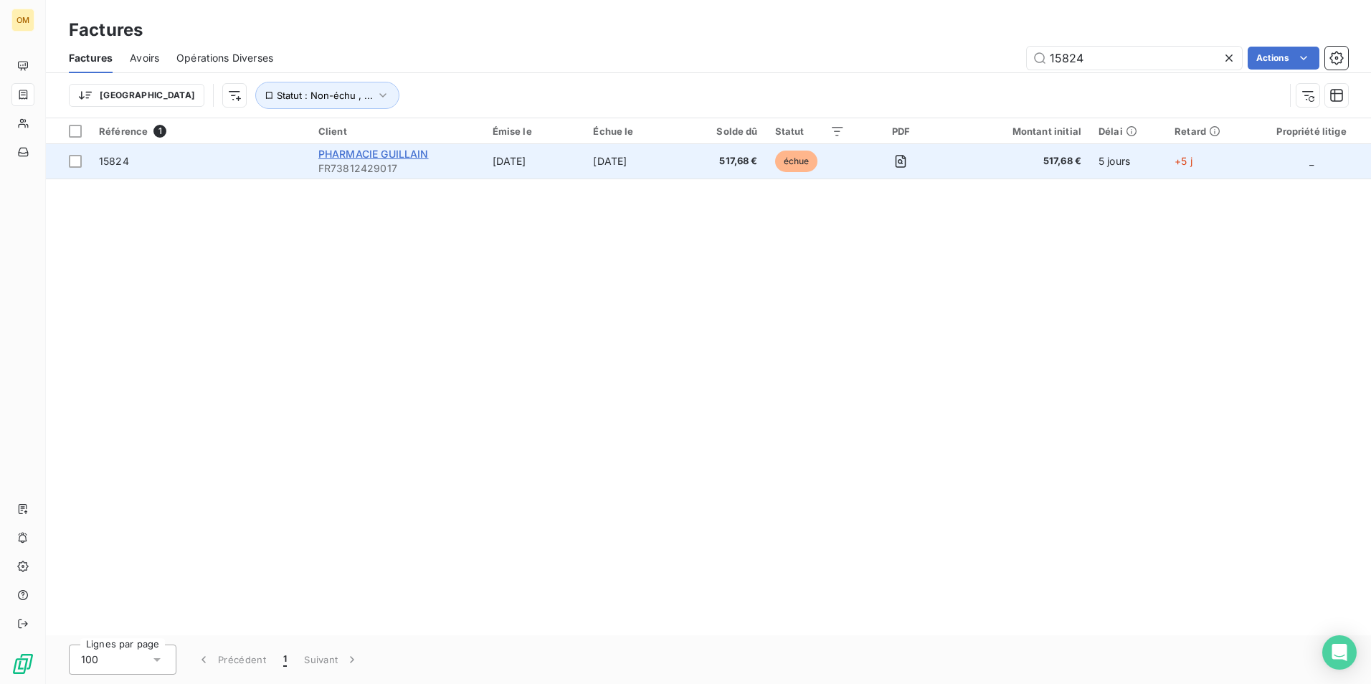
click at [336, 151] on span "PHARMACIE GUILLAIN" at bounding box center [373, 154] width 110 height 12
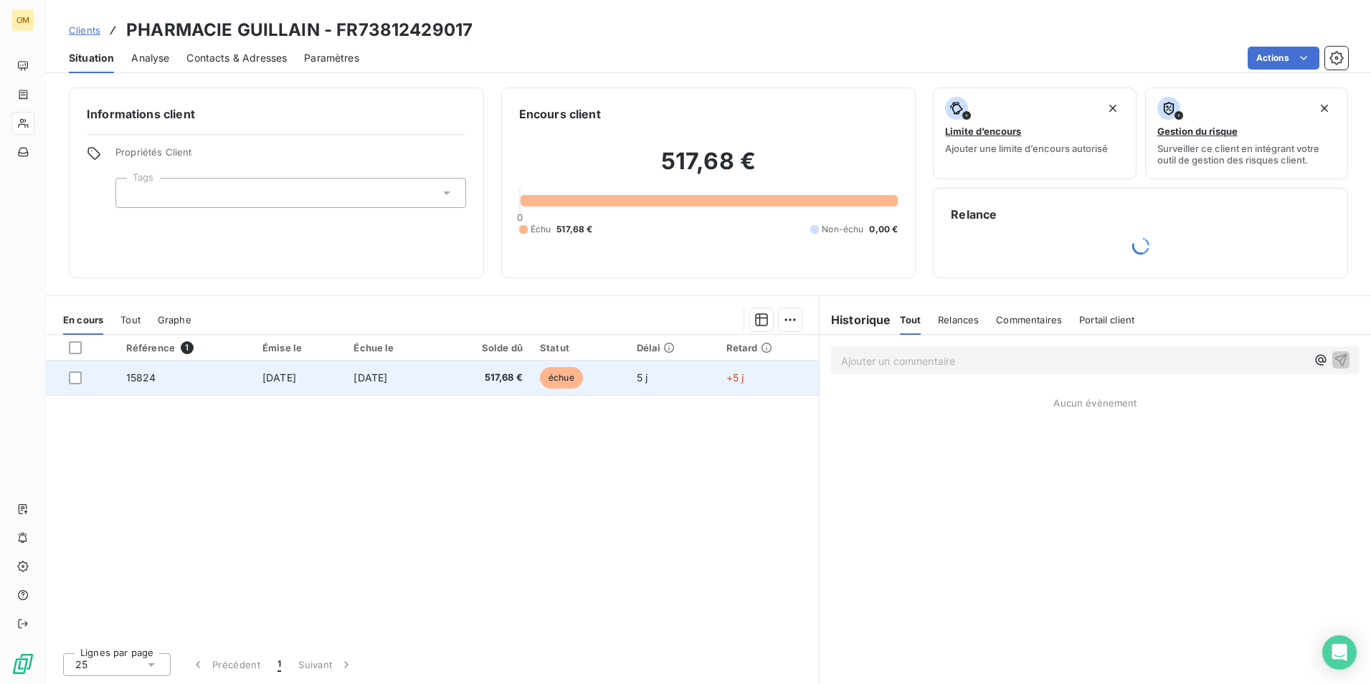
click at [305, 391] on td "[DATE]" at bounding box center [299, 378] width 91 height 34
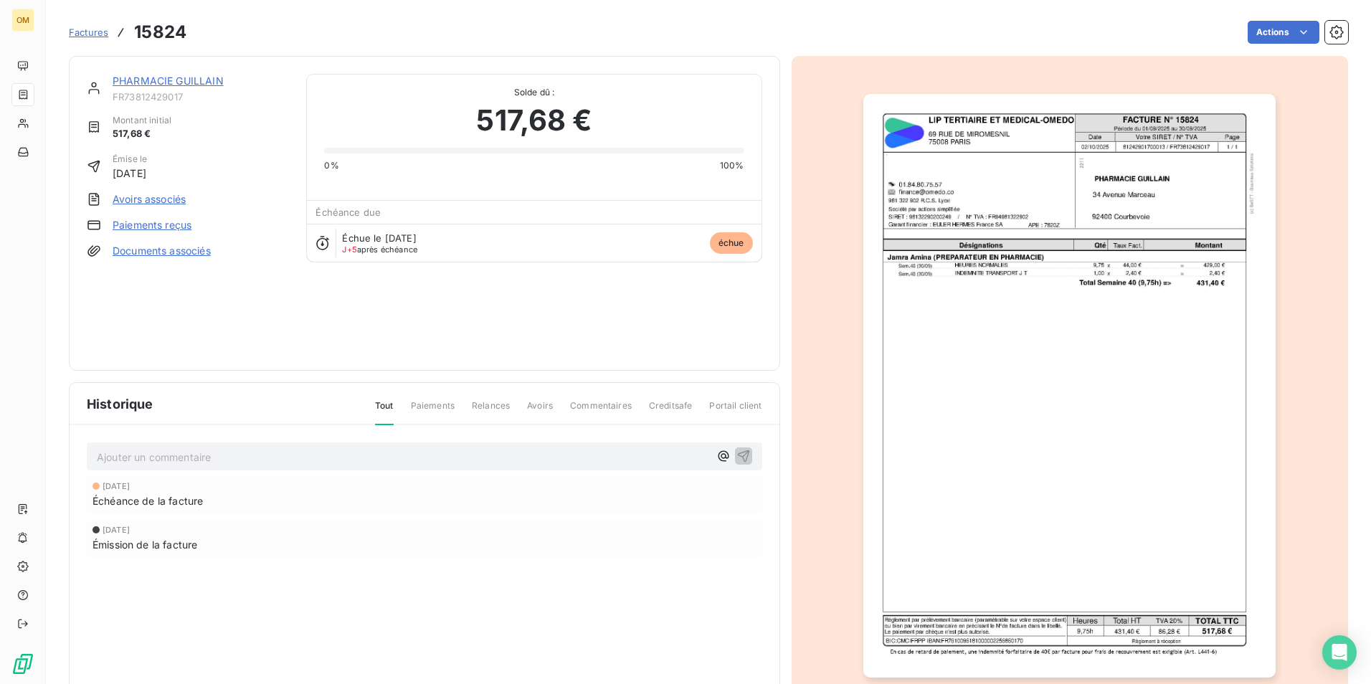
click at [1121, 211] on img "button" at bounding box center [1069, 386] width 412 height 584
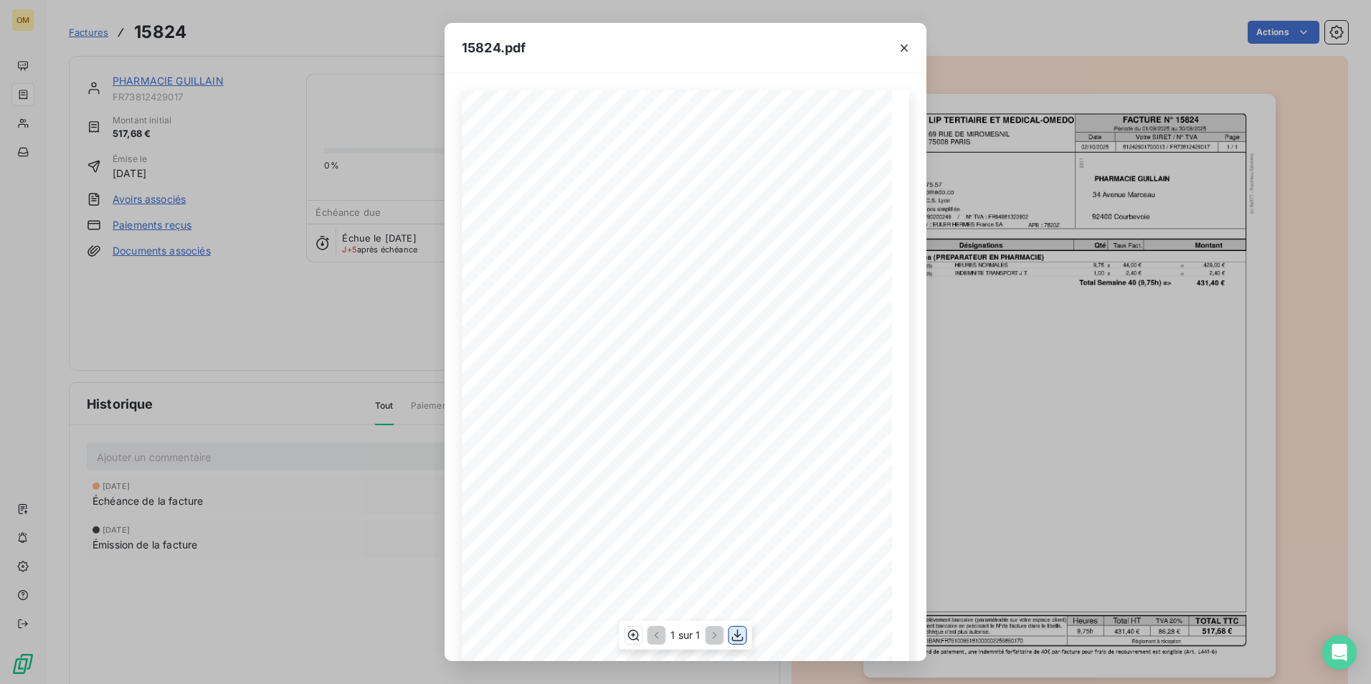
click at [739, 633] on icon "button" at bounding box center [738, 635] width 14 height 14
click at [897, 45] on icon "button" at bounding box center [904, 48] width 14 height 14
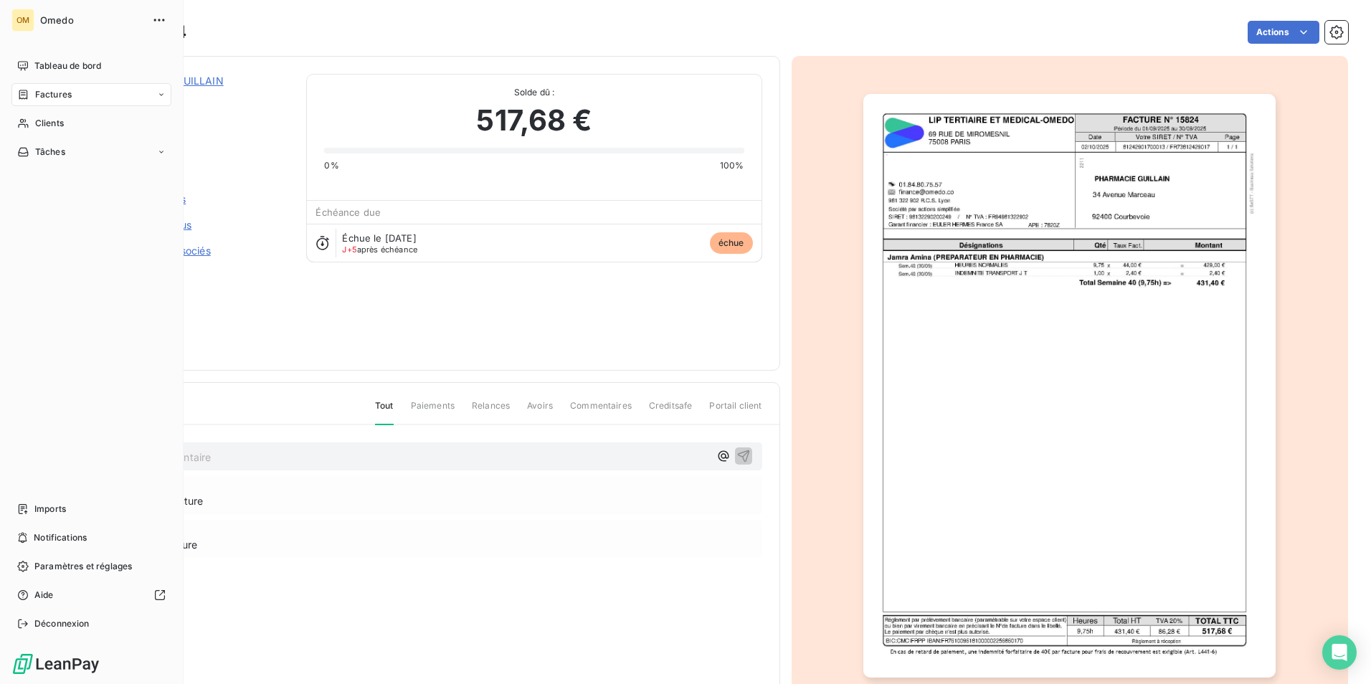
click at [30, 90] on div "Factures" at bounding box center [44, 94] width 54 height 13
click at [44, 120] on span "Factures" at bounding box center [52, 123] width 37 height 13
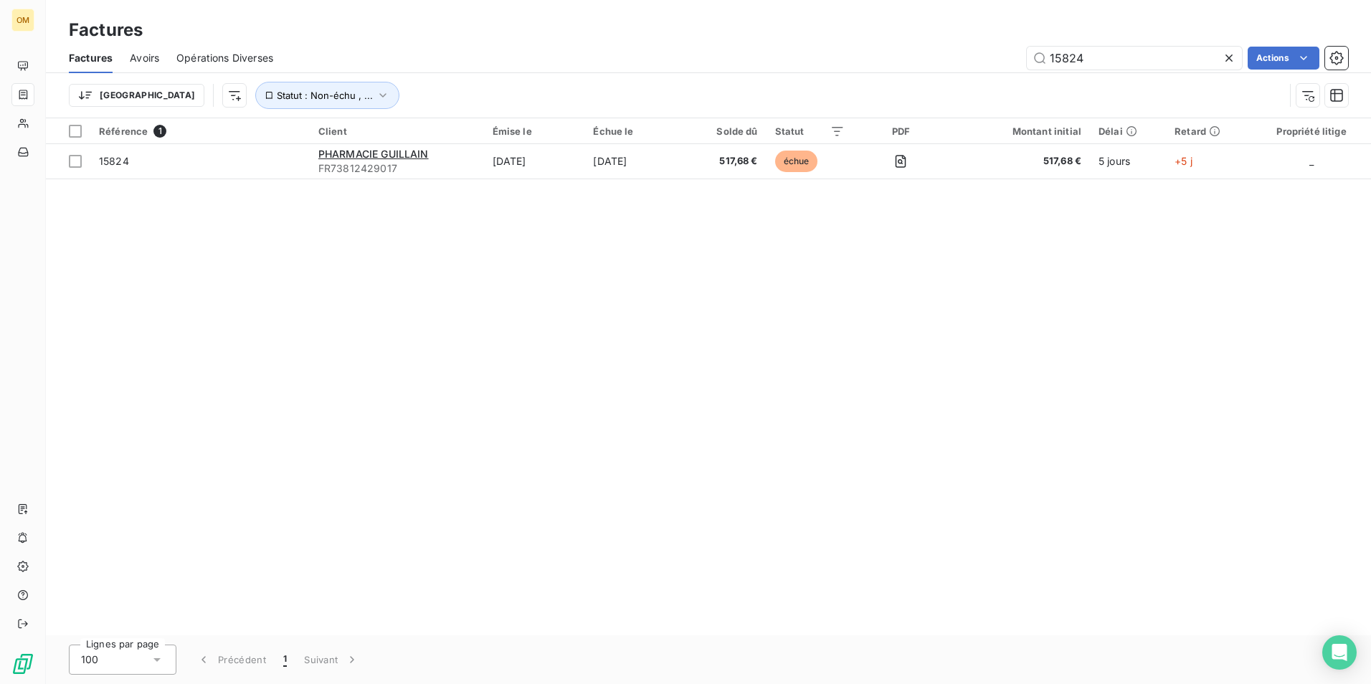
drag, startPoint x: 1101, startPoint y: 60, endPoint x: 944, endPoint y: 82, distance: 158.6
click at [944, 82] on div "Factures Avoirs Opérations Diverses 15824 Actions Trier Statut : Non-échu , ..." at bounding box center [708, 80] width 1325 height 75
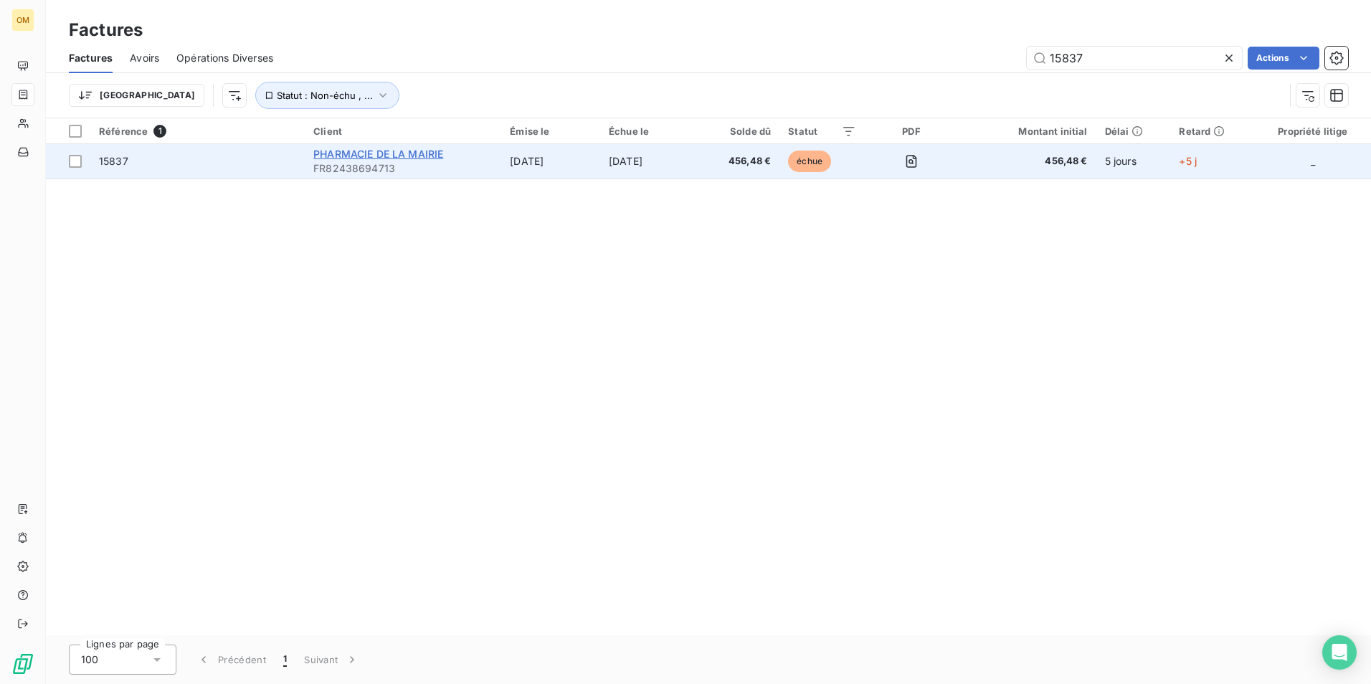
type input "15837"
click at [371, 151] on span "PHARMACIE DE LA MAIRIE" at bounding box center [378, 154] width 130 height 12
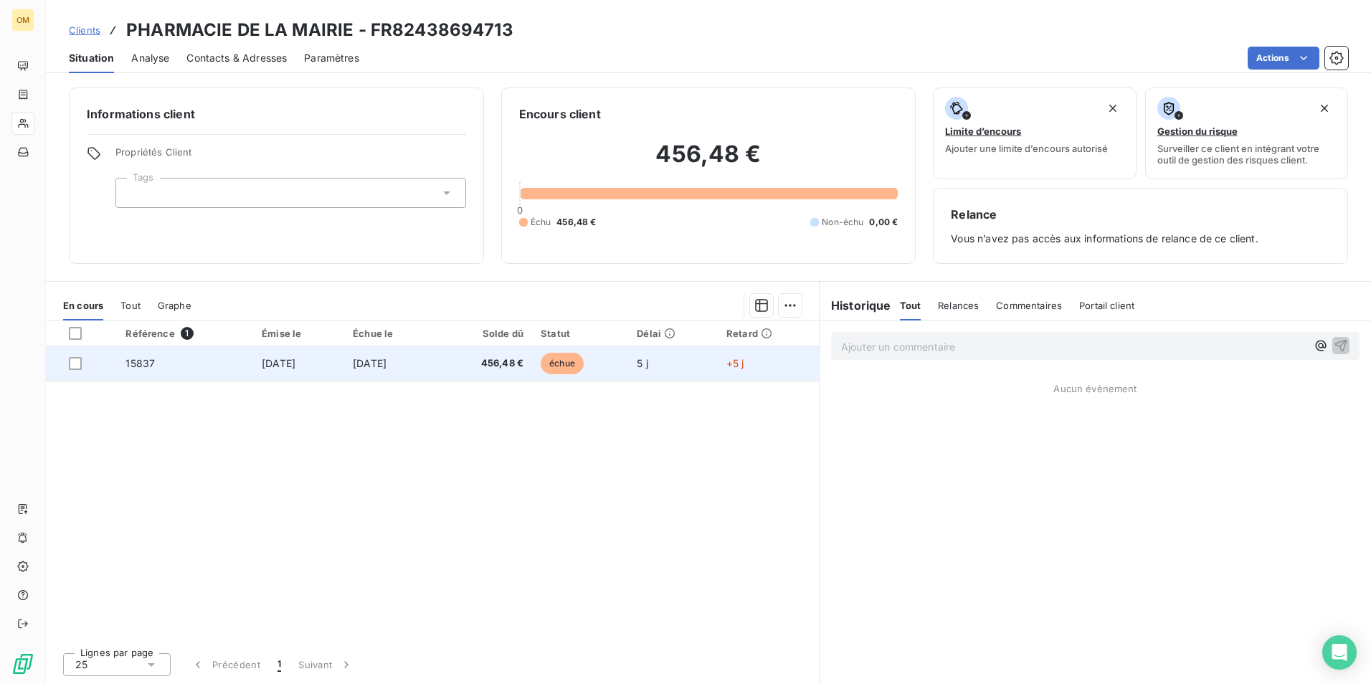
click at [353, 374] on td "[DATE]" at bounding box center [390, 363] width 92 height 34
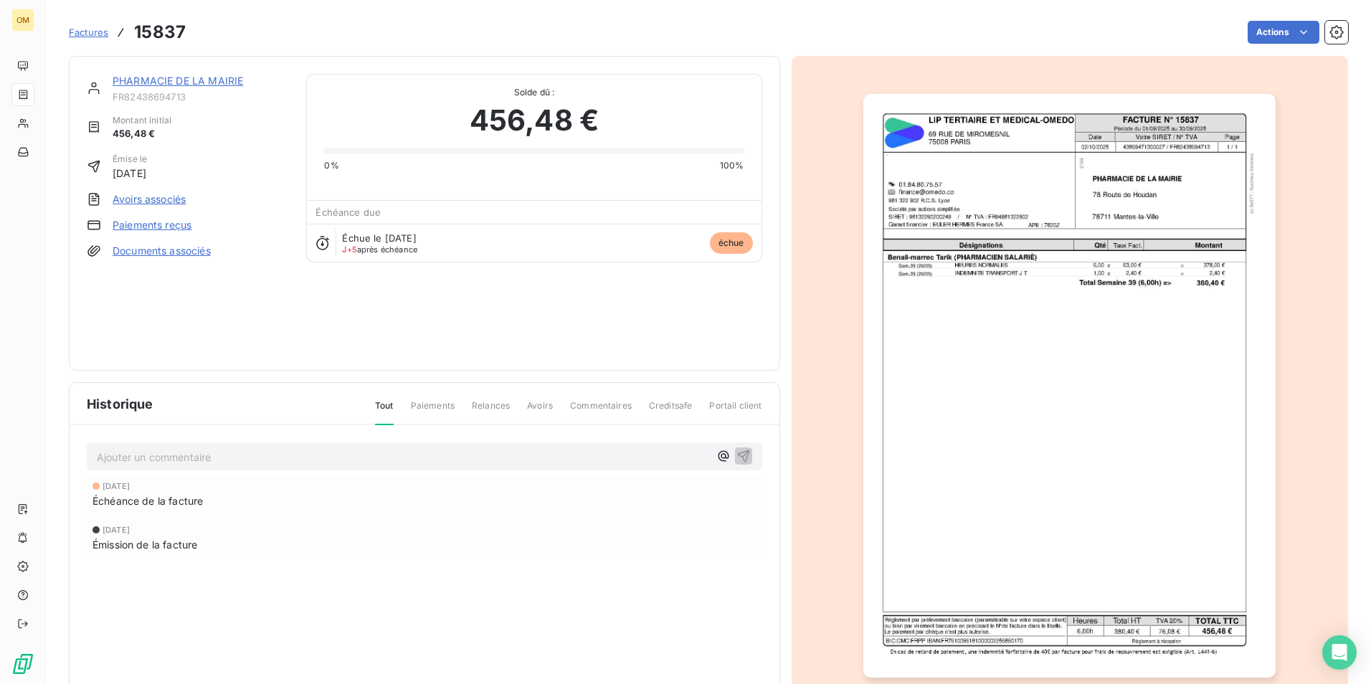
click at [978, 201] on img "button" at bounding box center [1069, 386] width 412 height 584
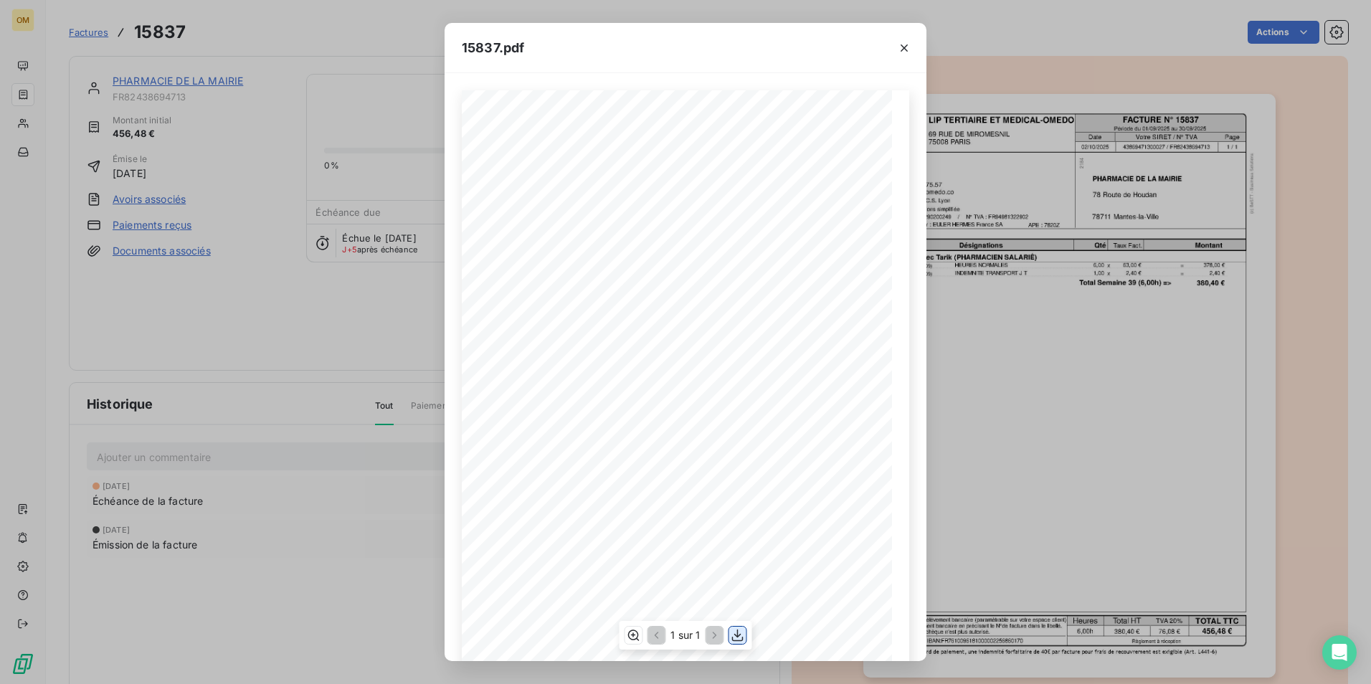
click at [740, 631] on icon "button" at bounding box center [738, 635] width 14 height 14
click at [907, 52] on icon "button" at bounding box center [904, 48] width 14 height 14
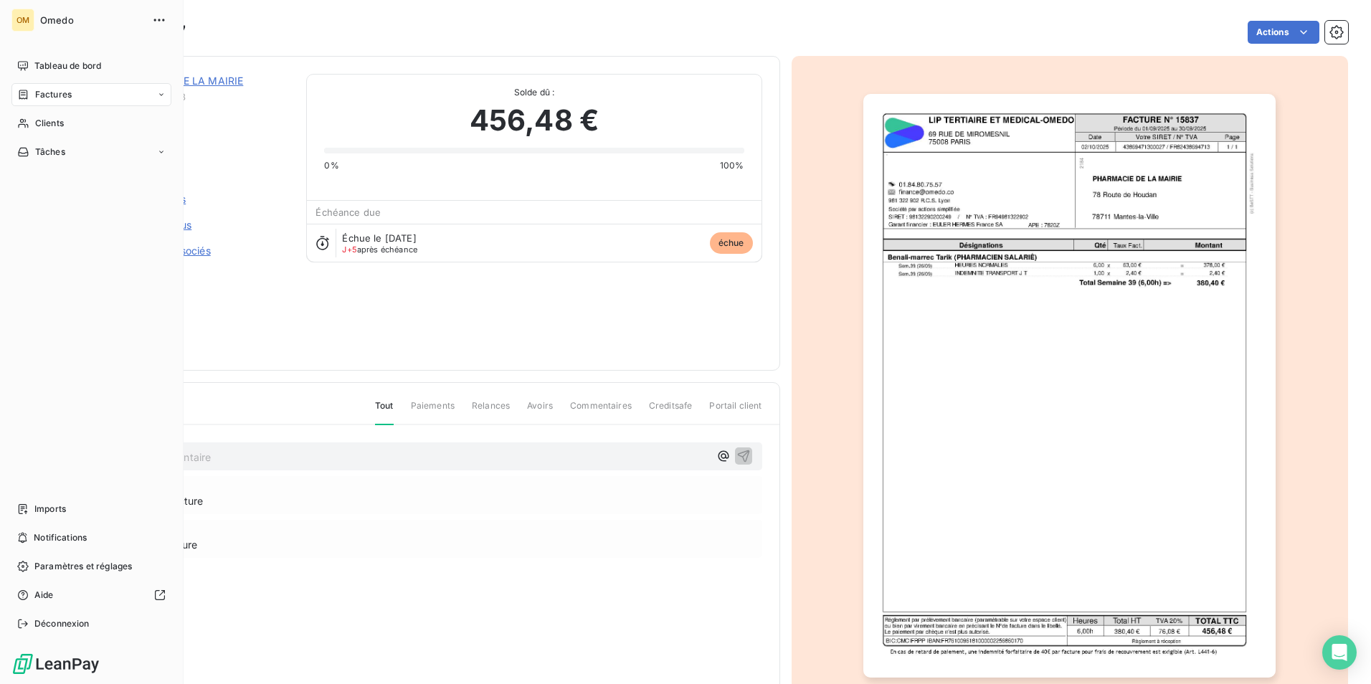
click at [38, 99] on span "Factures" at bounding box center [53, 94] width 37 height 13
click at [42, 120] on span "Factures" at bounding box center [52, 123] width 37 height 13
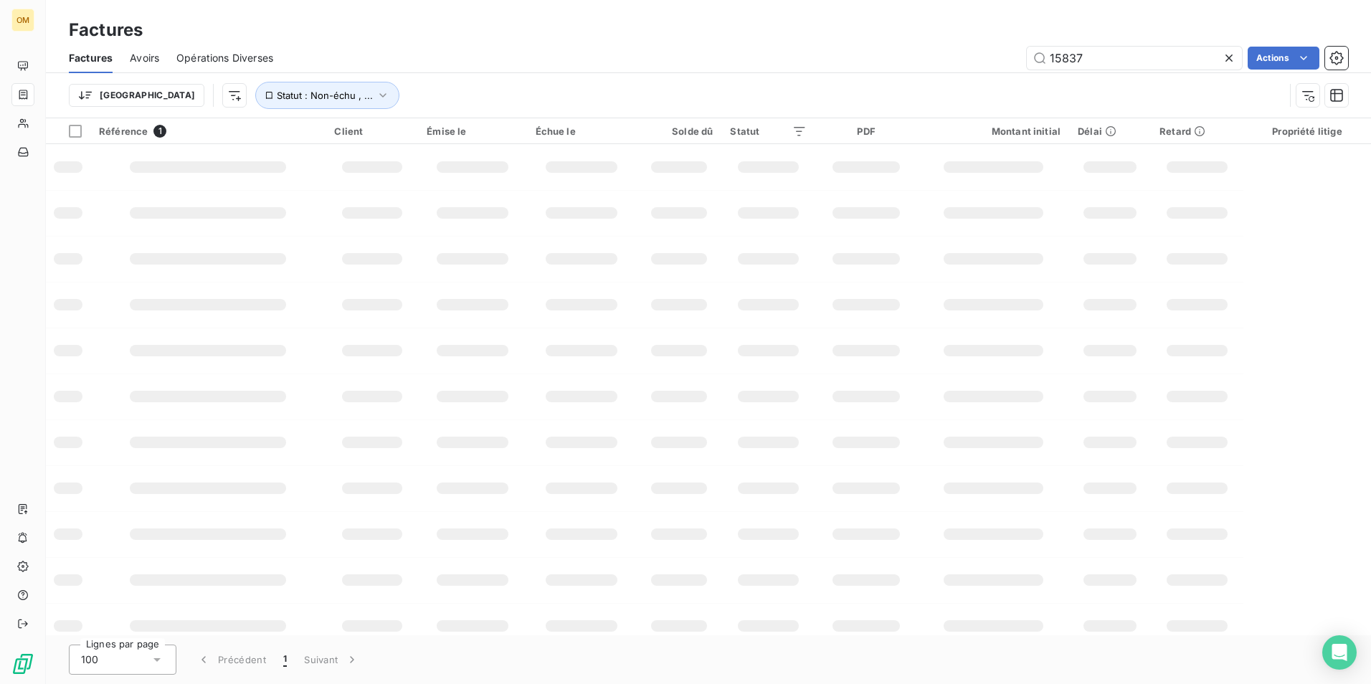
drag, startPoint x: 1089, startPoint y: 60, endPoint x: 1032, endPoint y: 72, distance: 57.9
click at [1032, 72] on div "Factures Avoirs Opérations Diverses 15837 Actions" at bounding box center [708, 58] width 1325 height 30
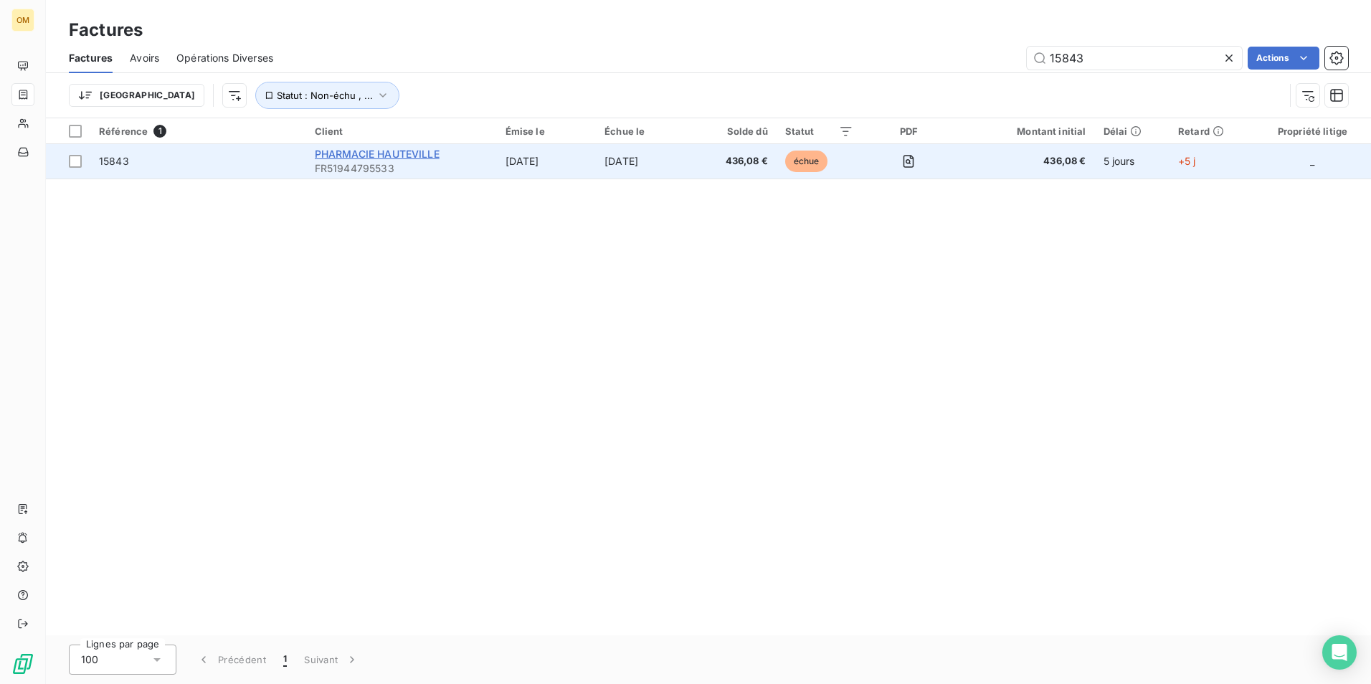
type input "15843"
click at [394, 151] on span "PHARMACIE HAUTEVILLE" at bounding box center [377, 154] width 125 height 12
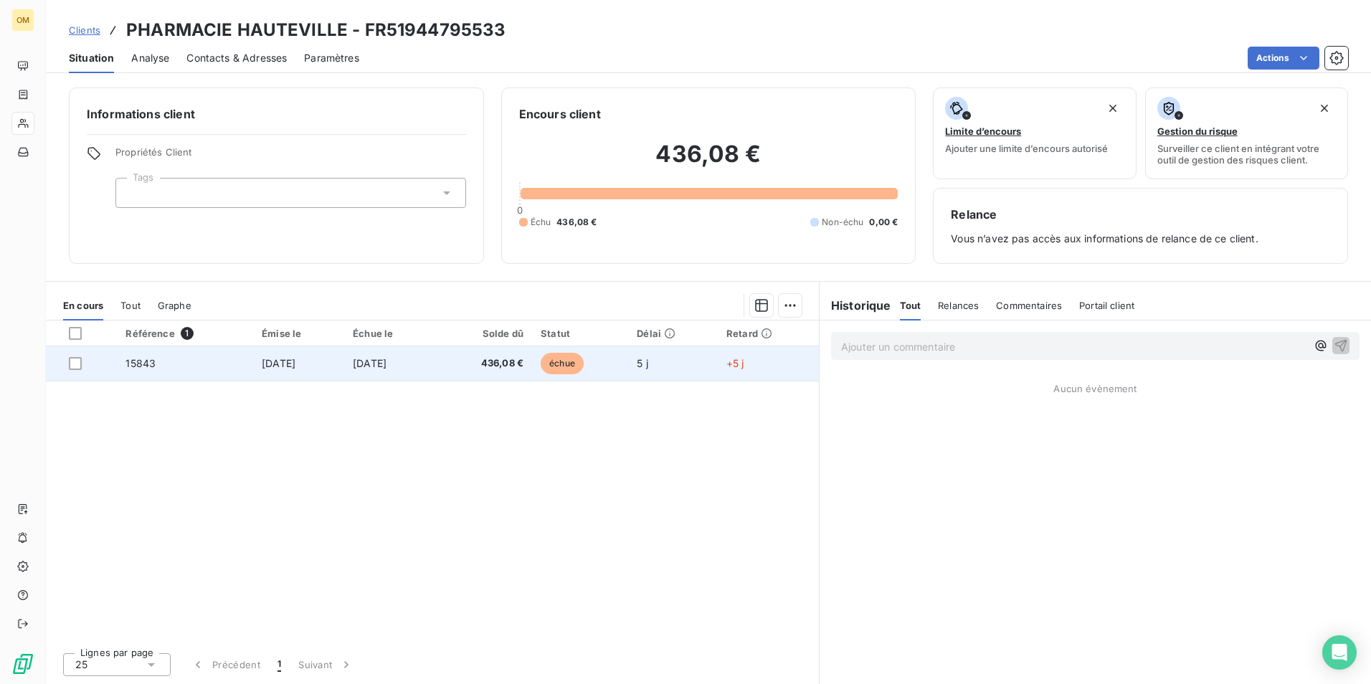
click at [311, 371] on td "[DATE]" at bounding box center [298, 363] width 91 height 34
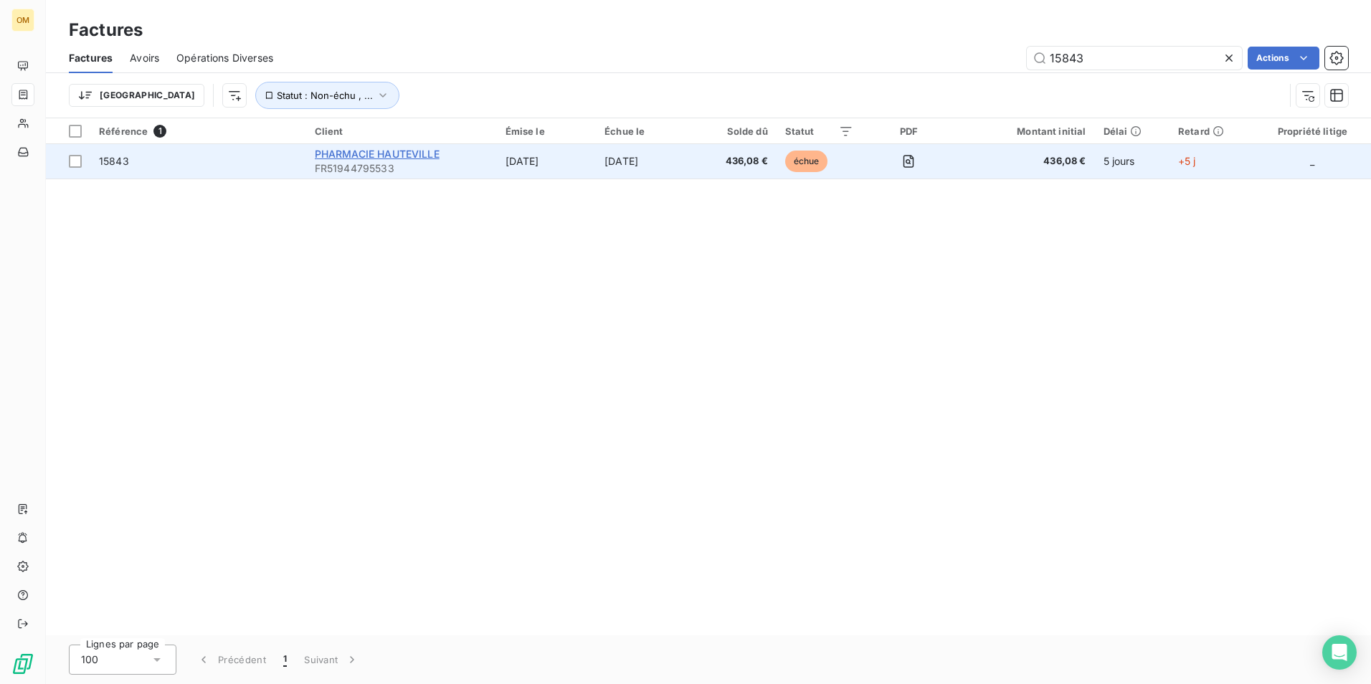
click at [379, 159] on span "PHARMACIE HAUTEVILLE" at bounding box center [377, 154] width 125 height 12
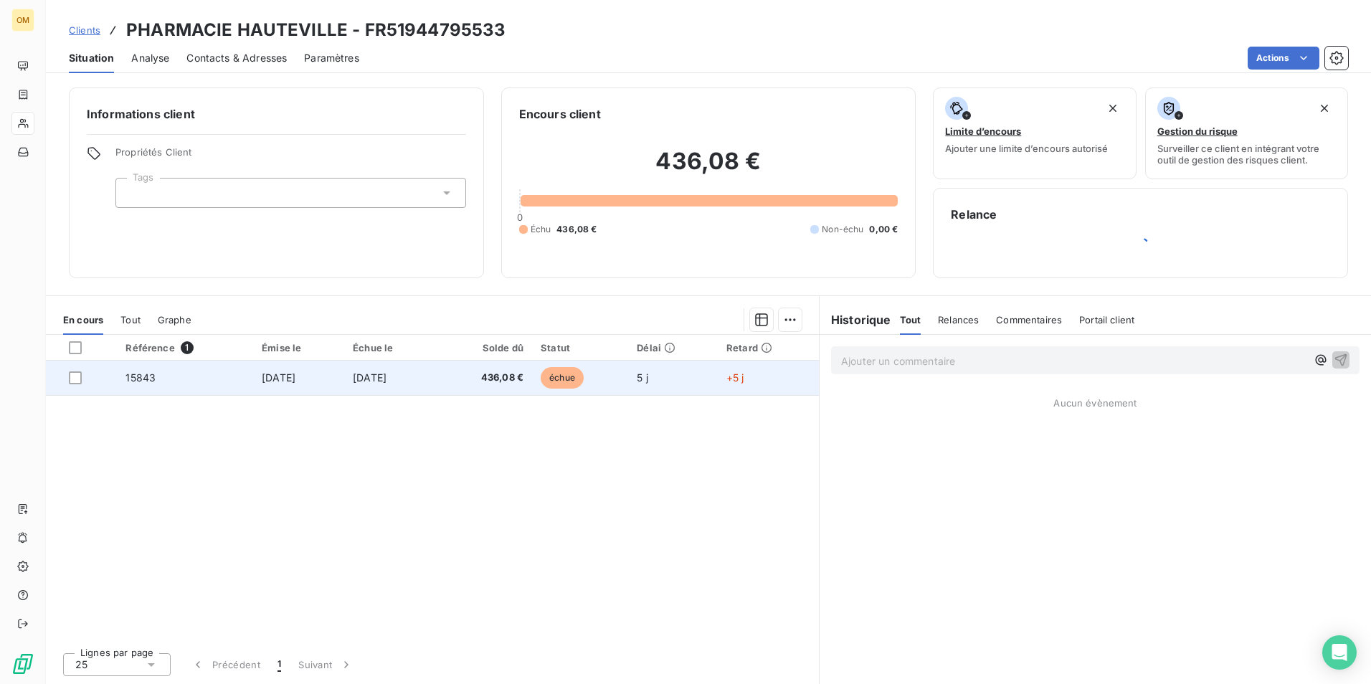
click at [264, 376] on td "[DATE]" at bounding box center [298, 378] width 91 height 34
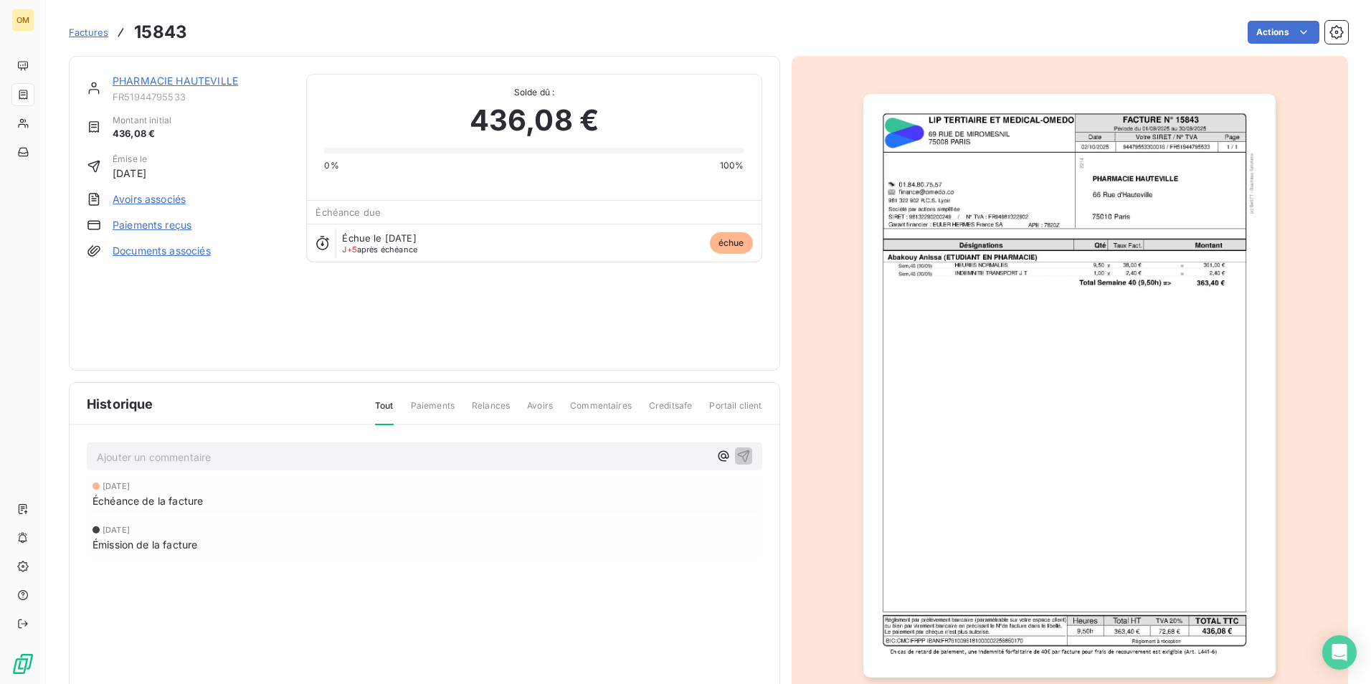
click at [1013, 300] on img "button" at bounding box center [1069, 386] width 412 height 584
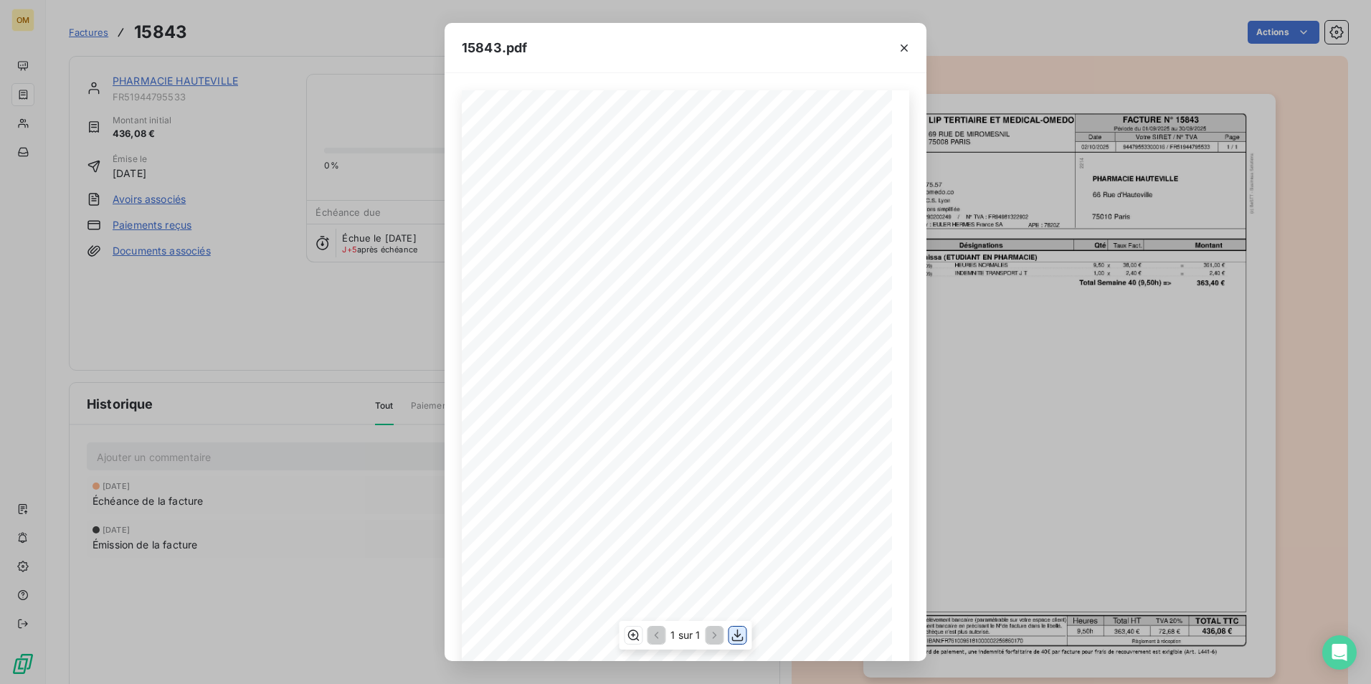
click at [742, 634] on icon "button" at bounding box center [738, 635] width 14 height 14
click at [968, 71] on div "15843.pdf FACTURE N° 15843 [STREET_ADDRESS][GEOGRAPHIC_DATA] ET MEDICAL-OMEDO D…" at bounding box center [685, 342] width 1371 height 684
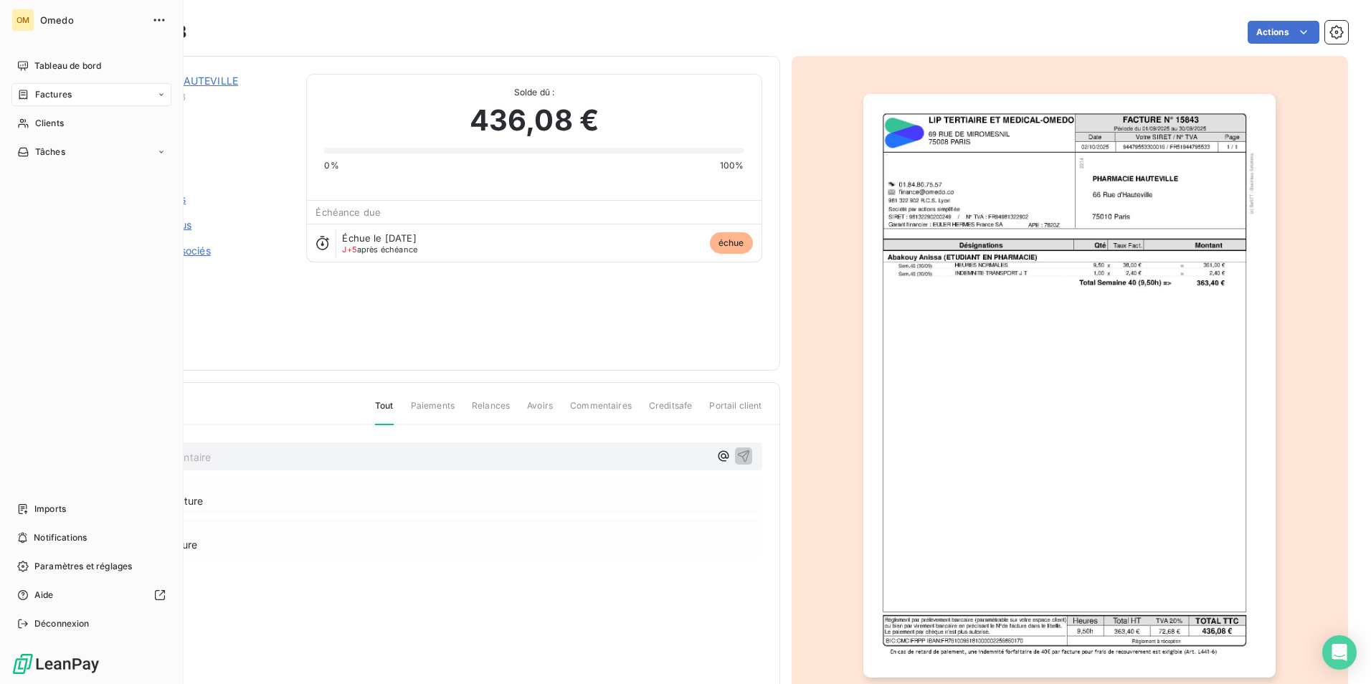
click at [51, 95] on span "Factures" at bounding box center [53, 94] width 37 height 13
click at [62, 100] on span "Factures" at bounding box center [53, 94] width 37 height 13
click at [51, 123] on span "Factures" at bounding box center [52, 123] width 37 height 13
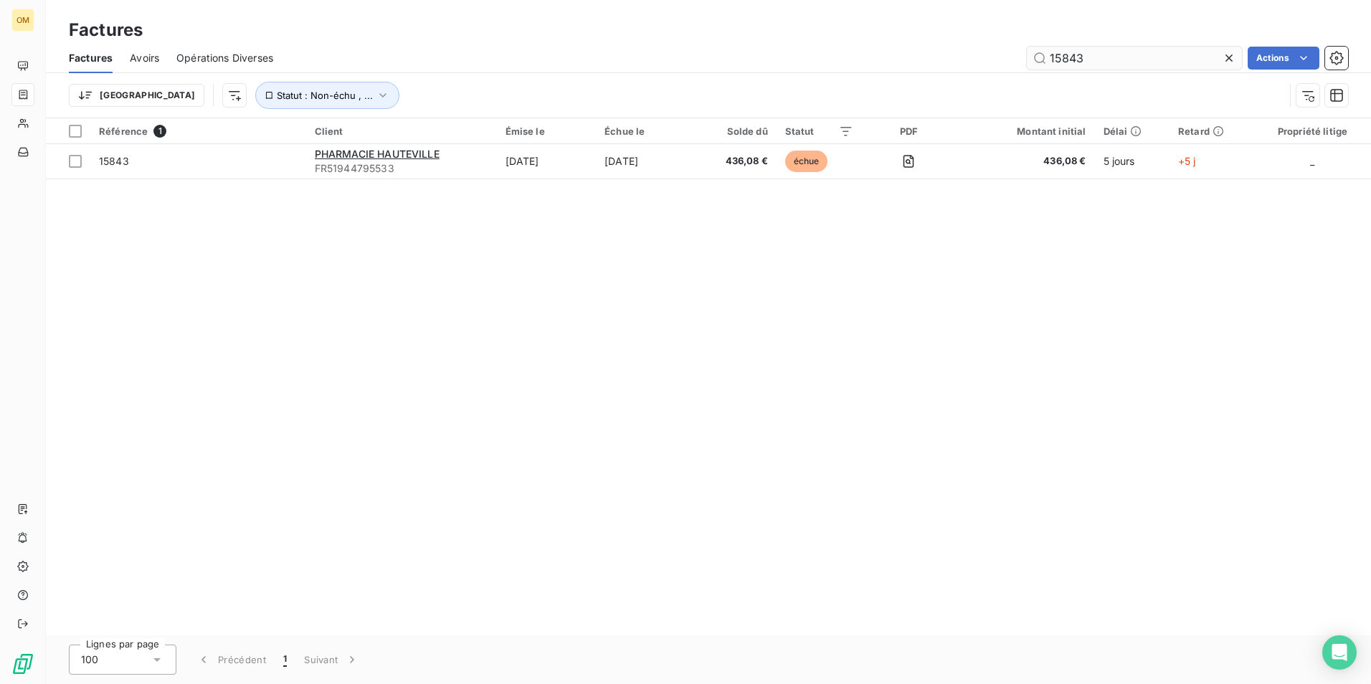
drag, startPoint x: 1107, startPoint y: 54, endPoint x: 1030, endPoint y: 64, distance: 77.4
click at [1030, 64] on input "15843" at bounding box center [1134, 58] width 215 height 23
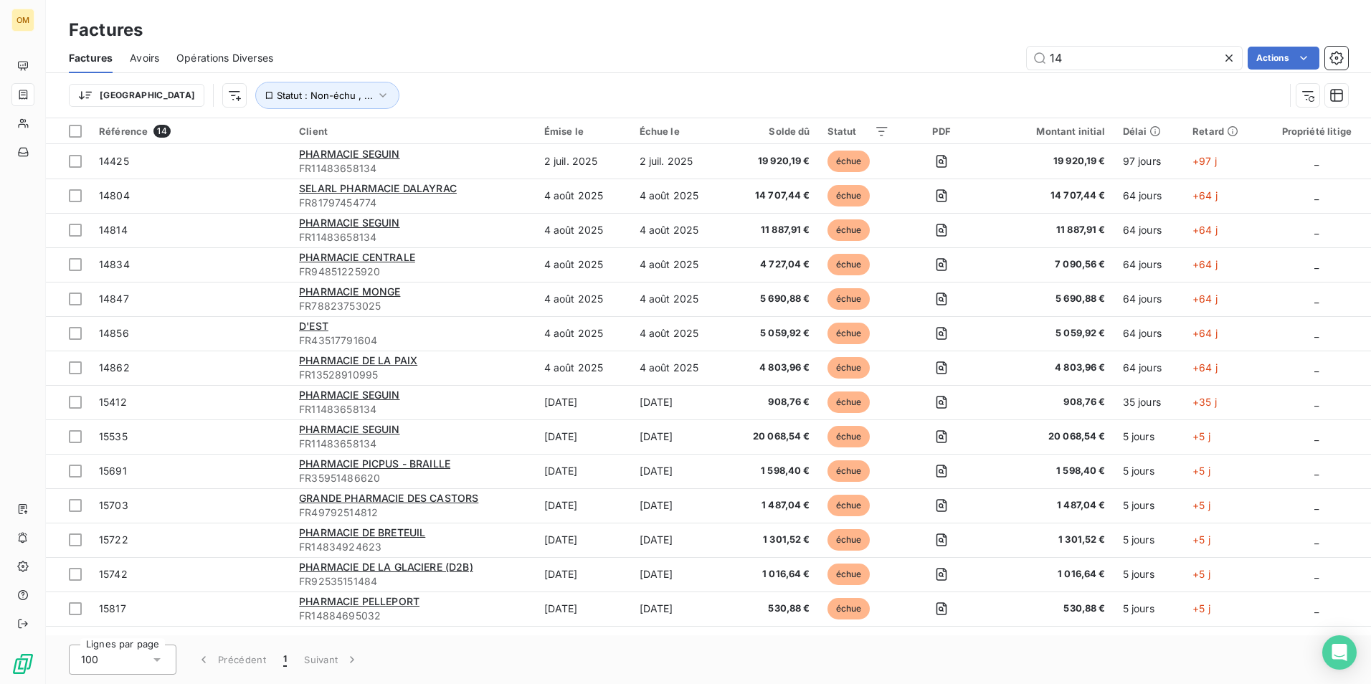
type input "1"
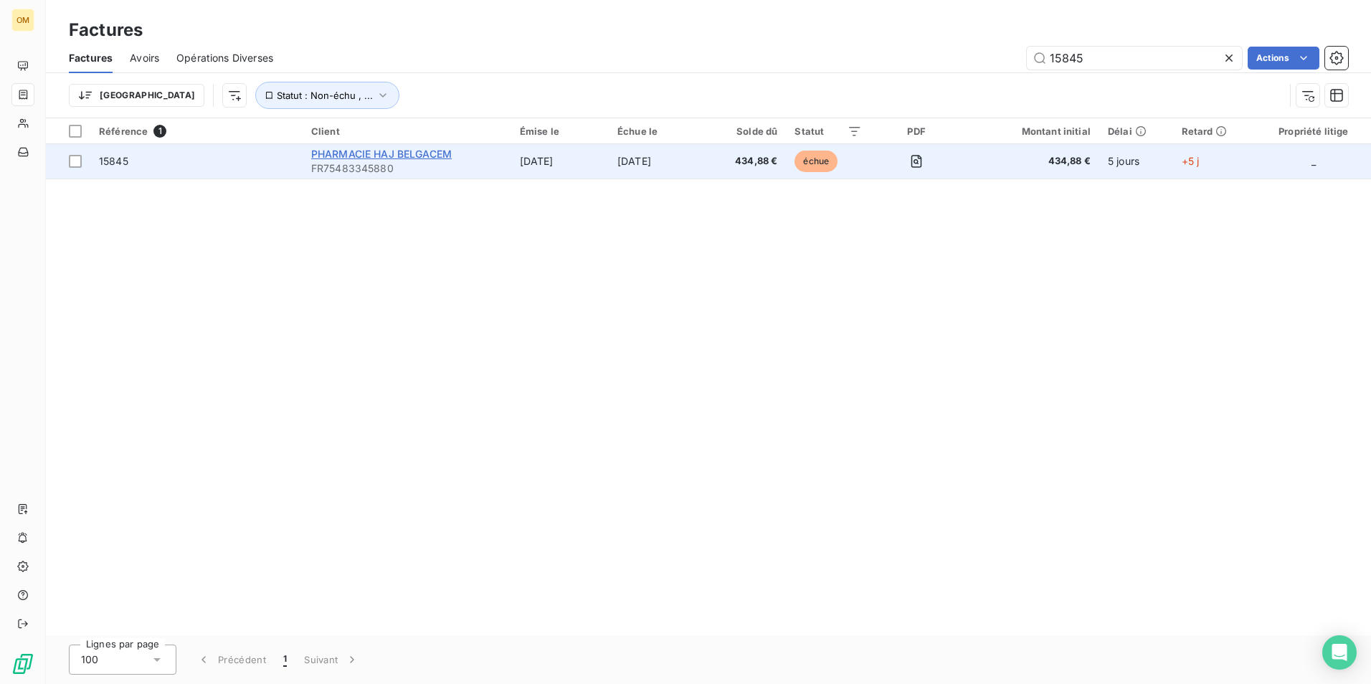
type input "15845"
click at [336, 151] on span "PHARMACIE HAJ BELGACEM" at bounding box center [381, 154] width 141 height 12
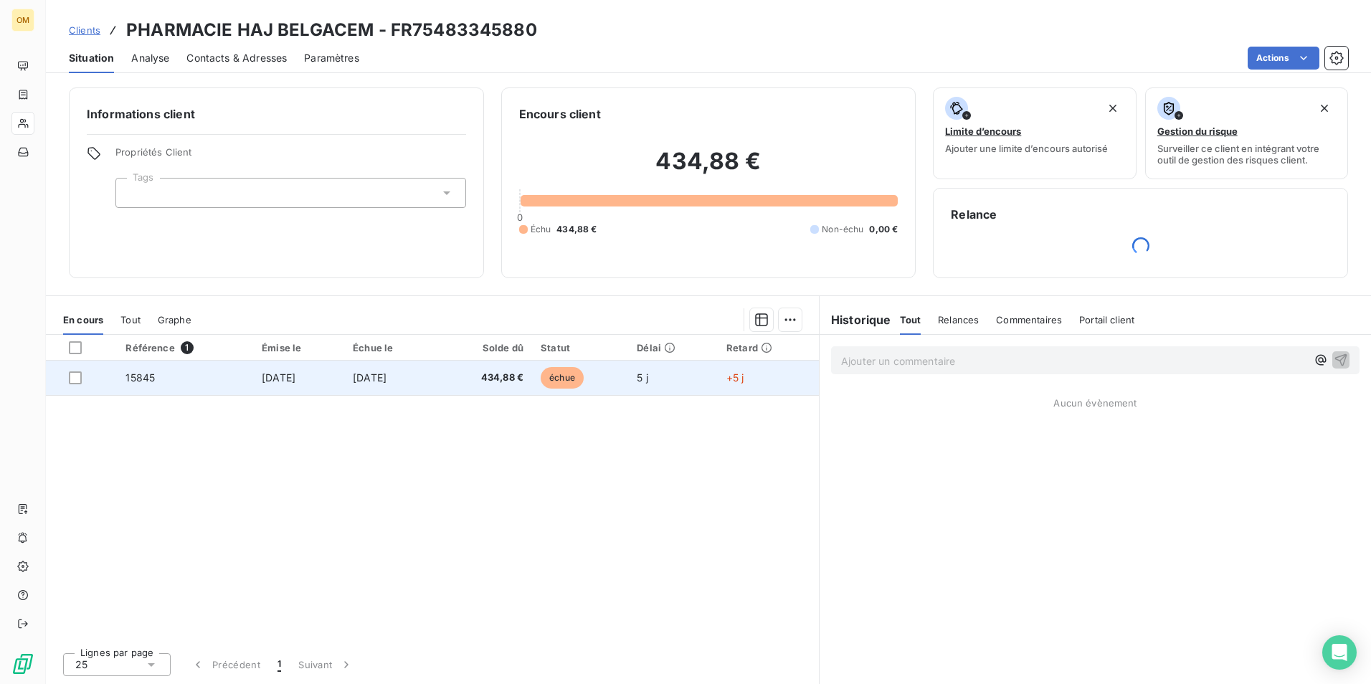
click at [284, 381] on span "[DATE]" at bounding box center [279, 377] width 34 height 12
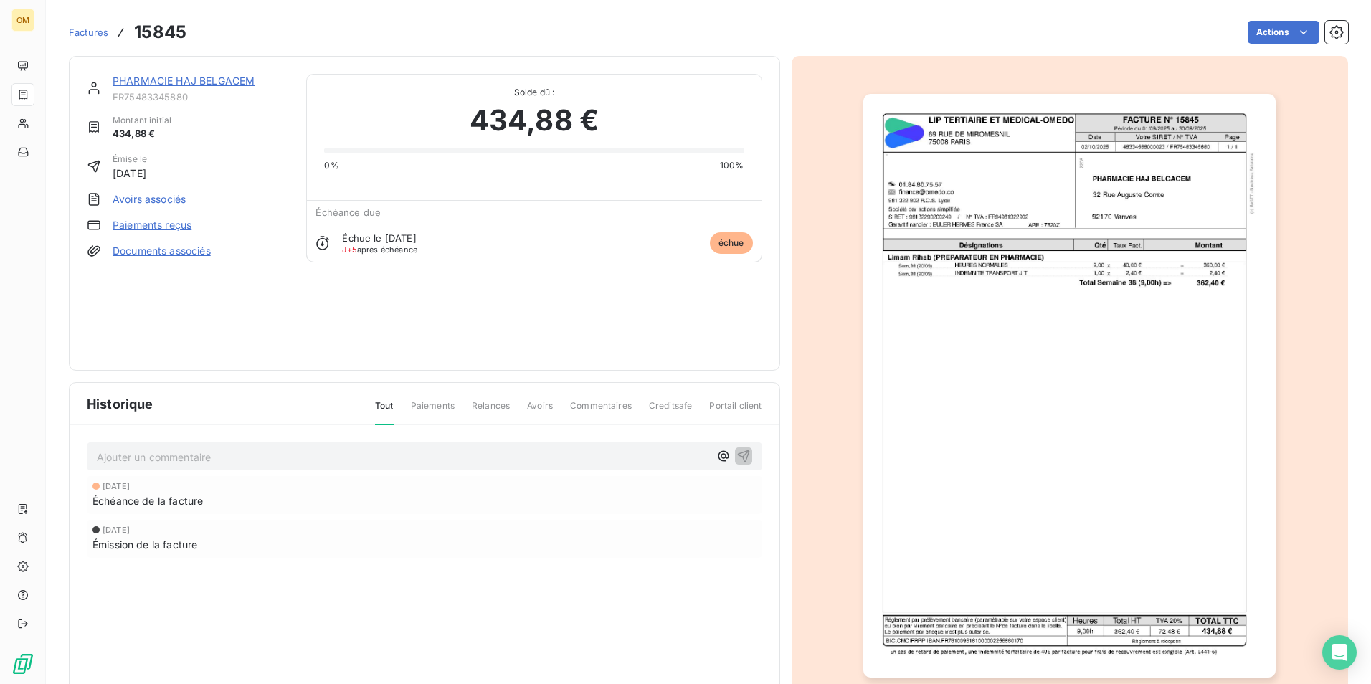
click at [1005, 343] on img "button" at bounding box center [1069, 386] width 412 height 584
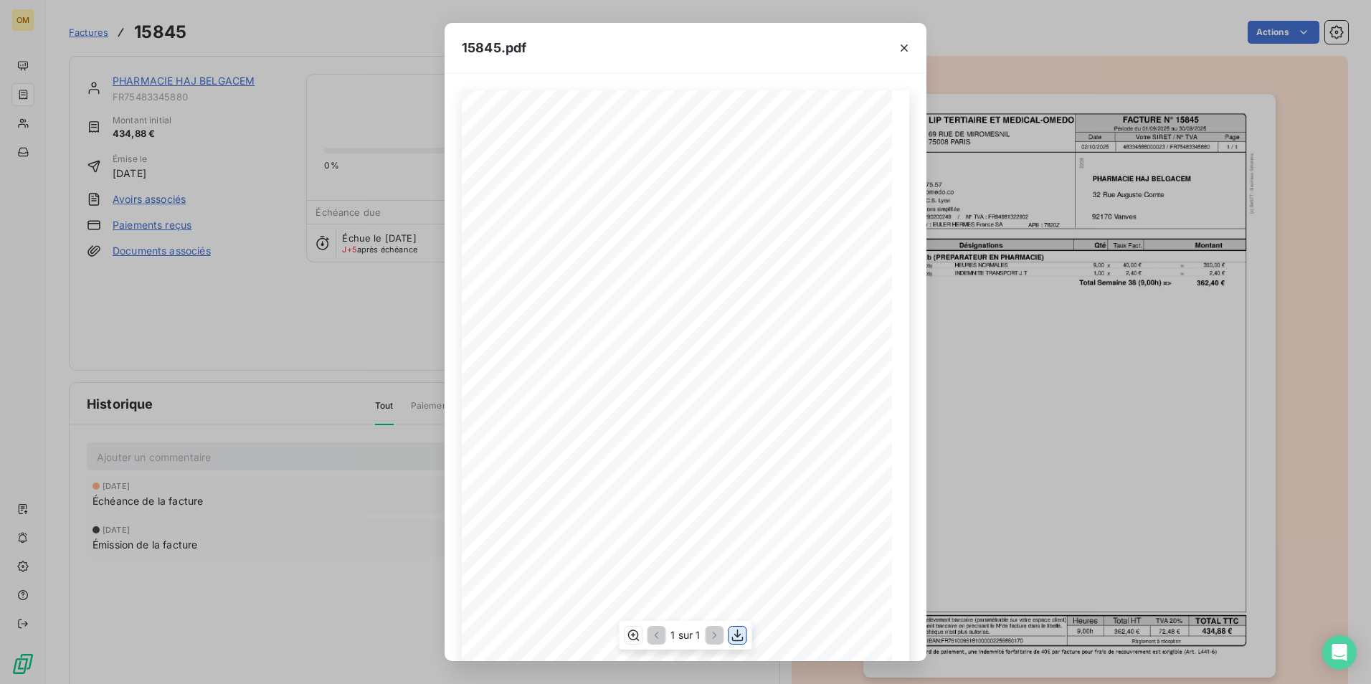
click at [737, 635] on icon "button" at bounding box center [737, 636] width 11 height 12
click at [897, 44] on button "button" at bounding box center [904, 48] width 23 height 23
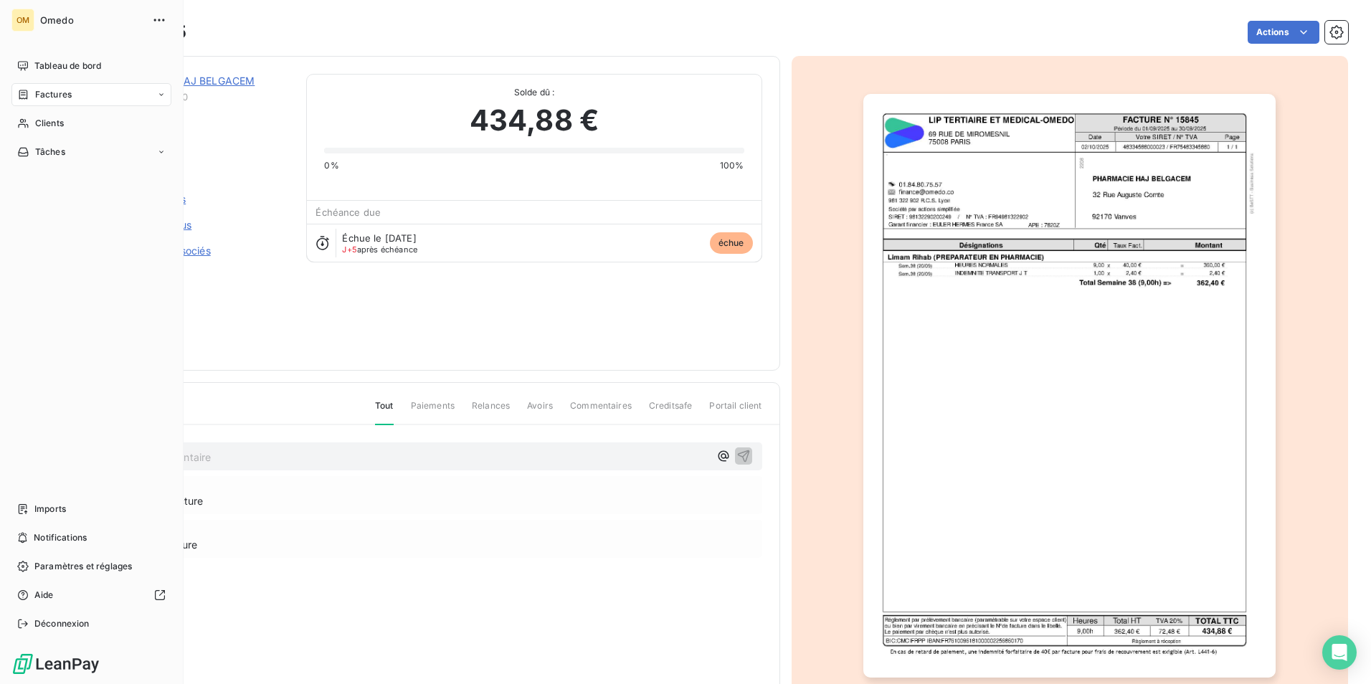
click at [39, 95] on span "Factures" at bounding box center [53, 94] width 37 height 13
click at [52, 123] on span "Factures" at bounding box center [52, 123] width 37 height 13
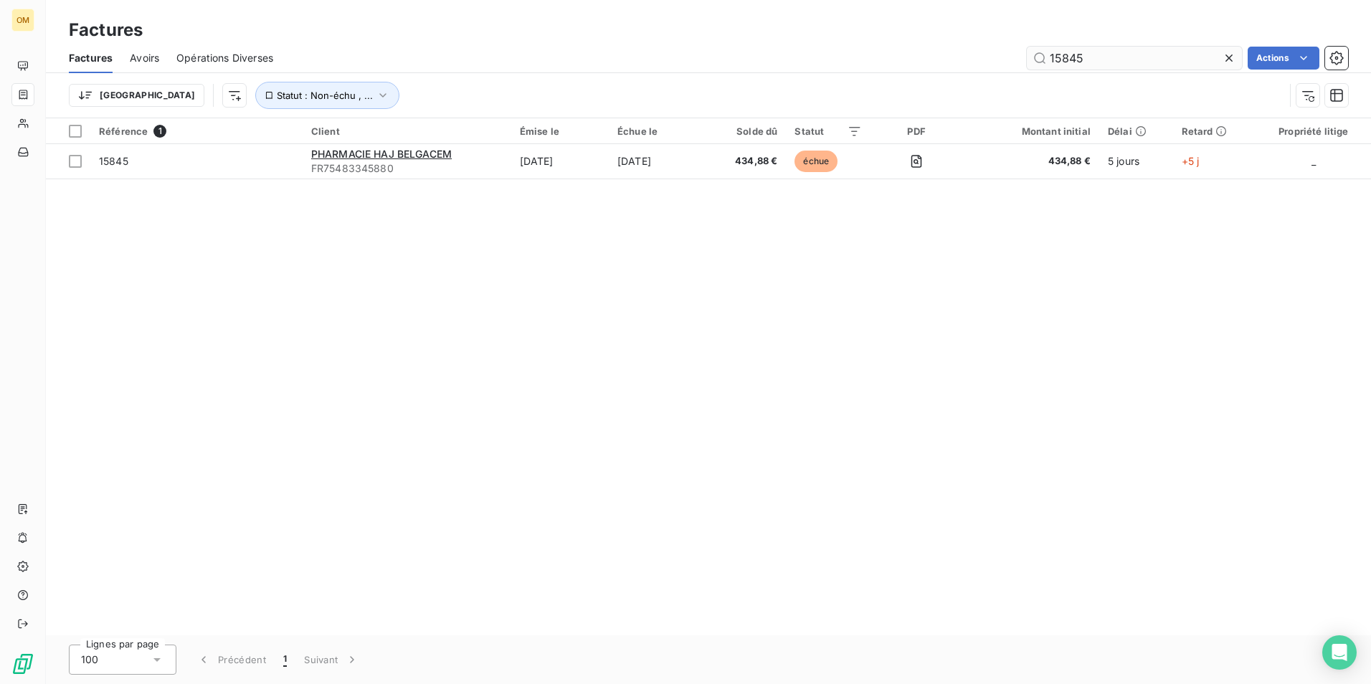
drag, startPoint x: 1094, startPoint y: 60, endPoint x: 1039, endPoint y: 64, distance: 55.3
click at [1039, 64] on input "15845" at bounding box center [1134, 58] width 215 height 23
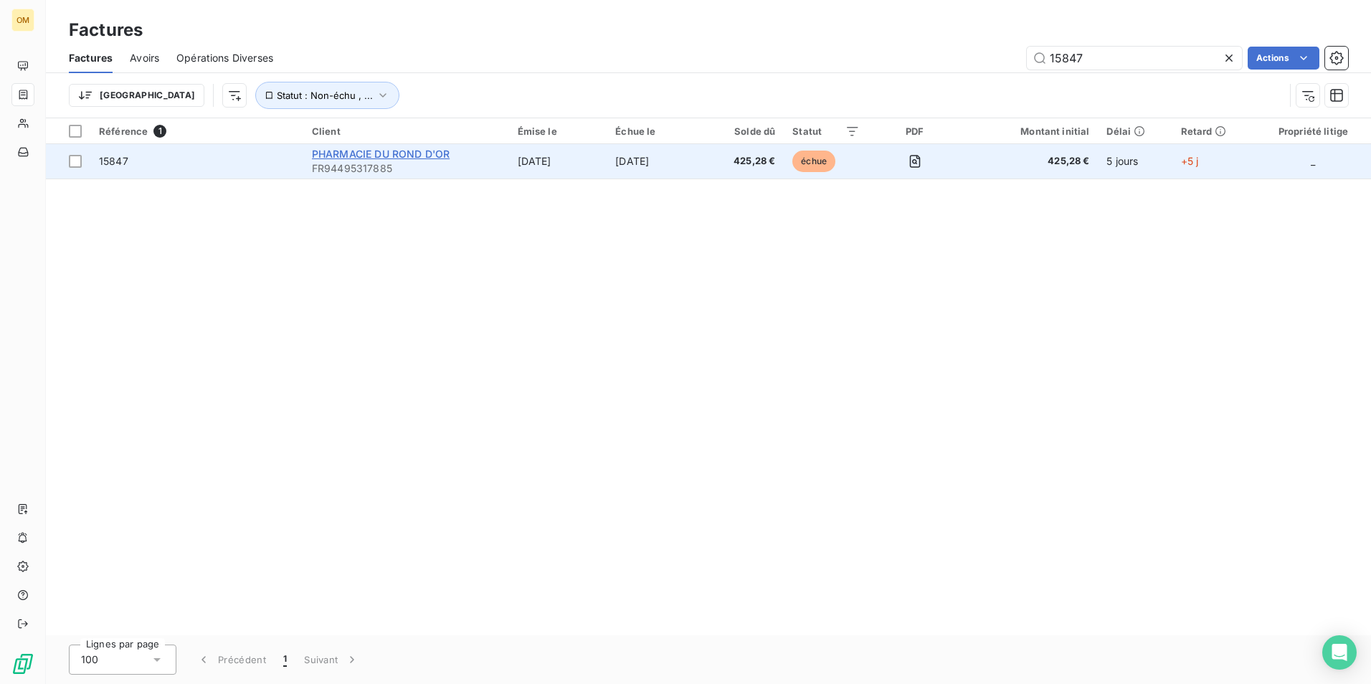
type input "15847"
click at [322, 156] on span "PHARMACIE DU ROND D'OR" at bounding box center [381, 154] width 138 height 12
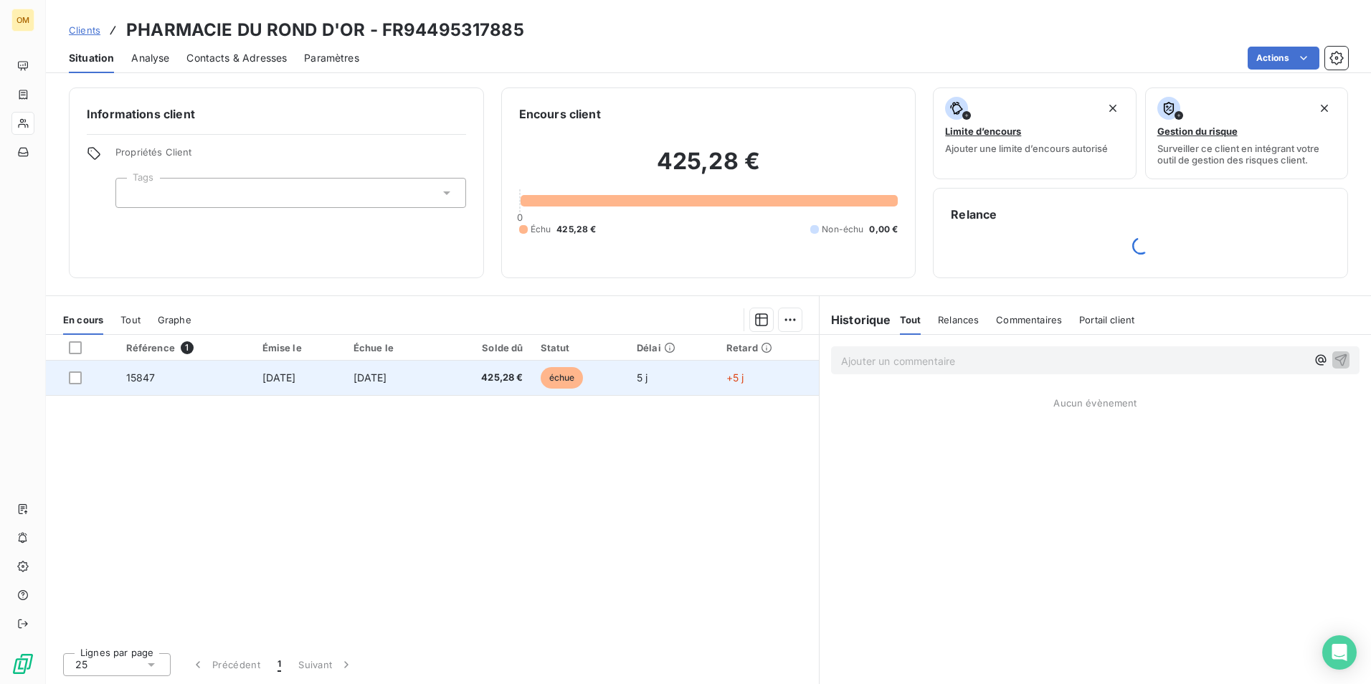
click at [285, 391] on td "[DATE]" at bounding box center [299, 378] width 91 height 34
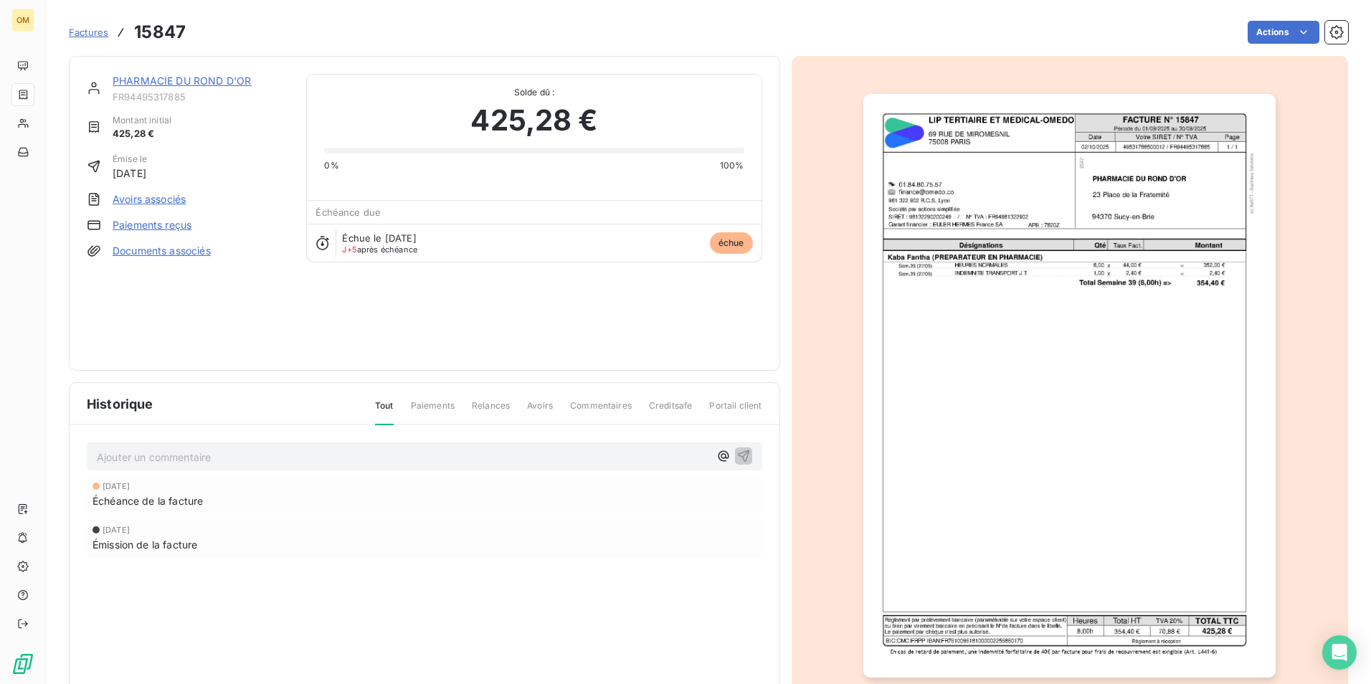
click at [1023, 219] on img "button" at bounding box center [1069, 386] width 412 height 584
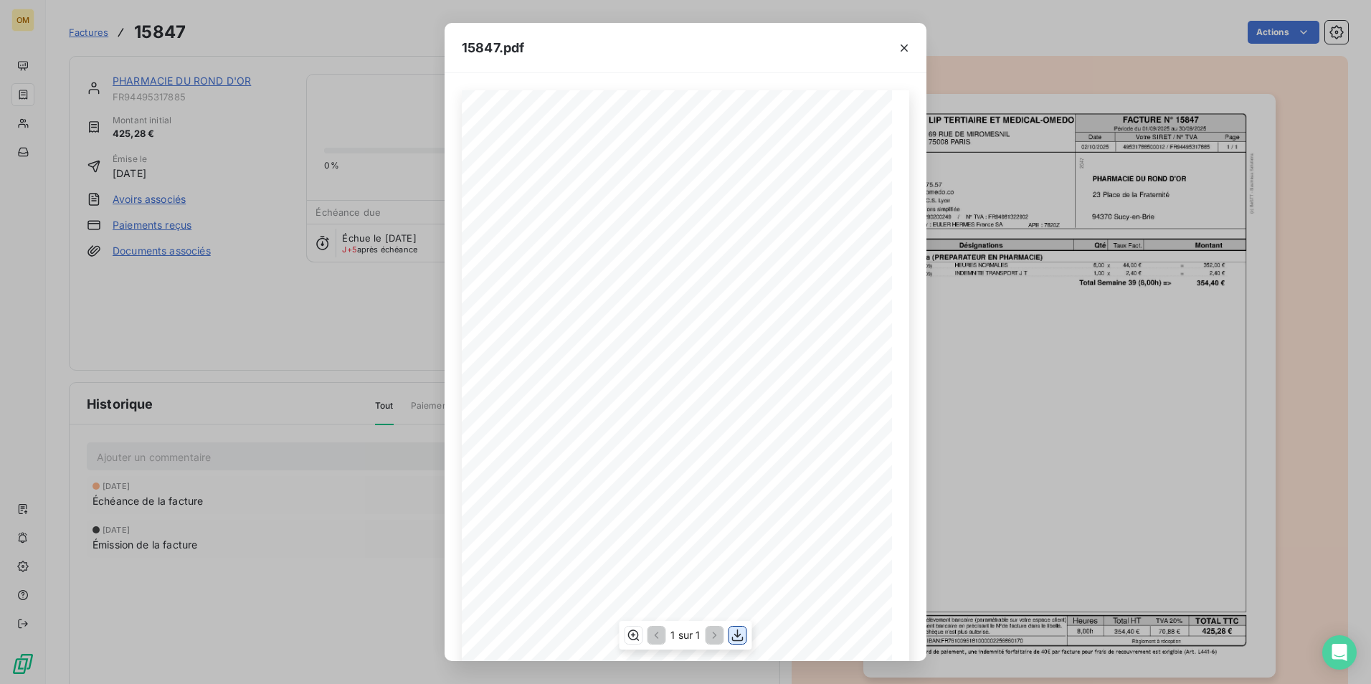
click at [737, 639] on icon "button" at bounding box center [738, 635] width 14 height 14
